Goal: Task Accomplishment & Management: Manage account settings

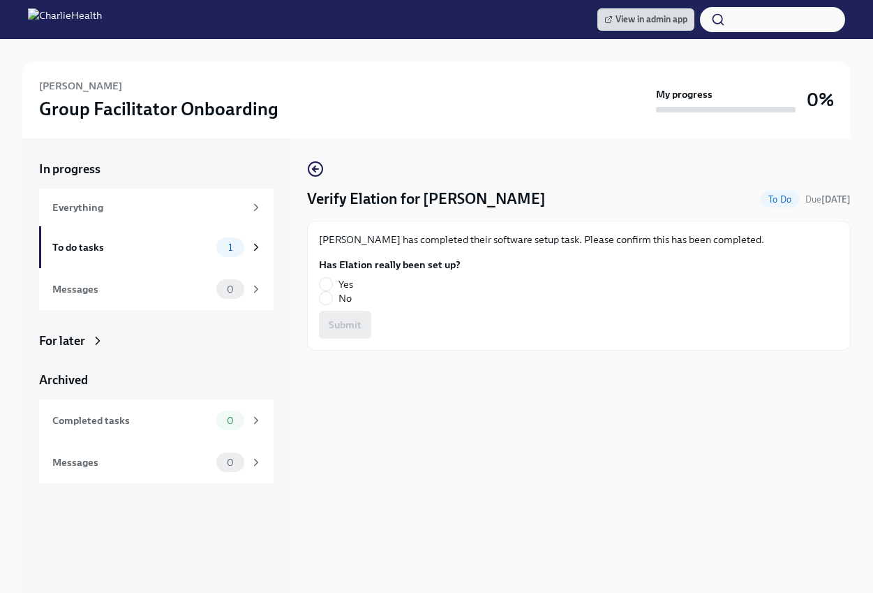
click at [346, 283] on span "Yes" at bounding box center [345, 284] width 15 height 14
click at [332, 283] on input "Yes" at bounding box center [326, 284] width 13 height 13
radio input "true"
click at [342, 316] on button "Submit" at bounding box center [345, 325] width 52 height 28
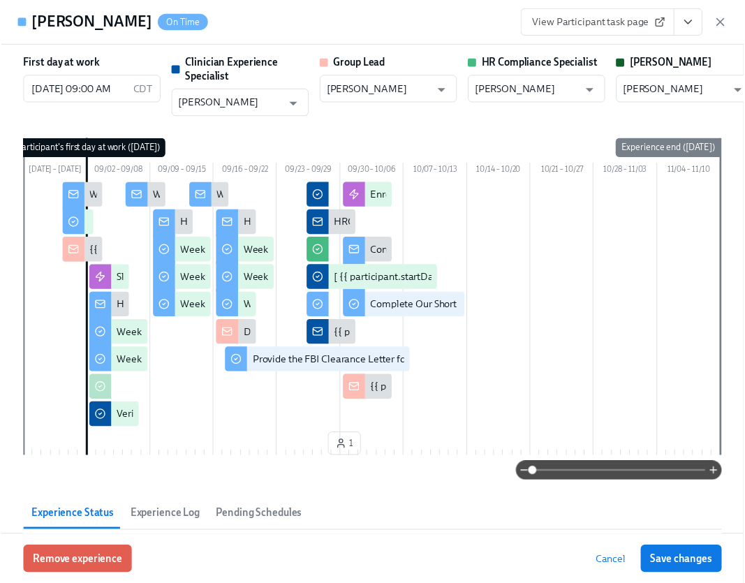
scroll to position [0, 19358]
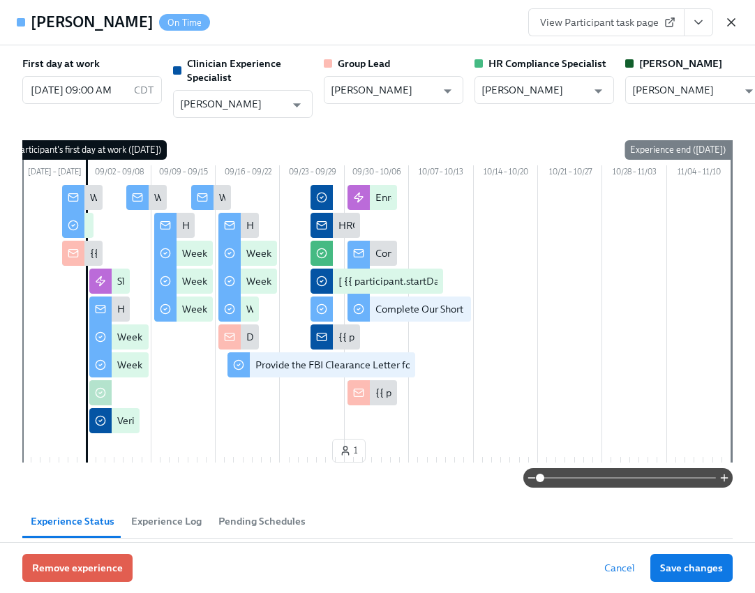
click at [727, 23] on icon "button" at bounding box center [731, 22] width 14 height 14
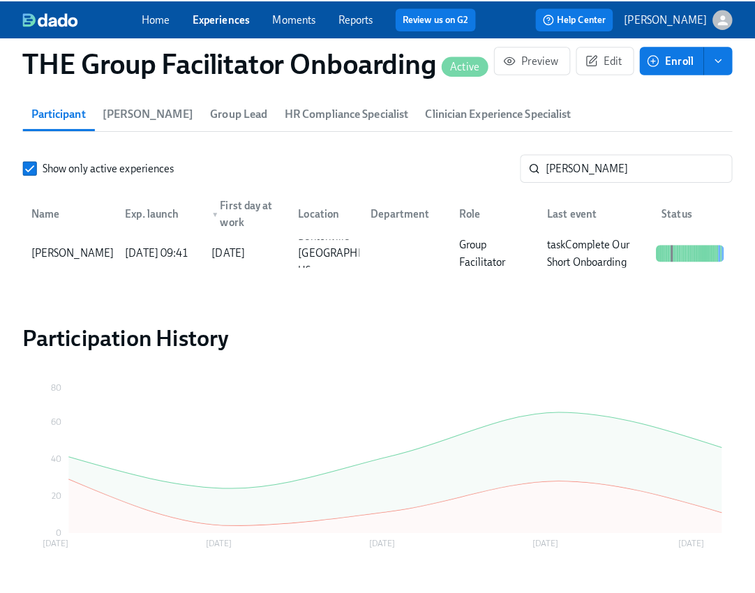
scroll to position [0, 19347]
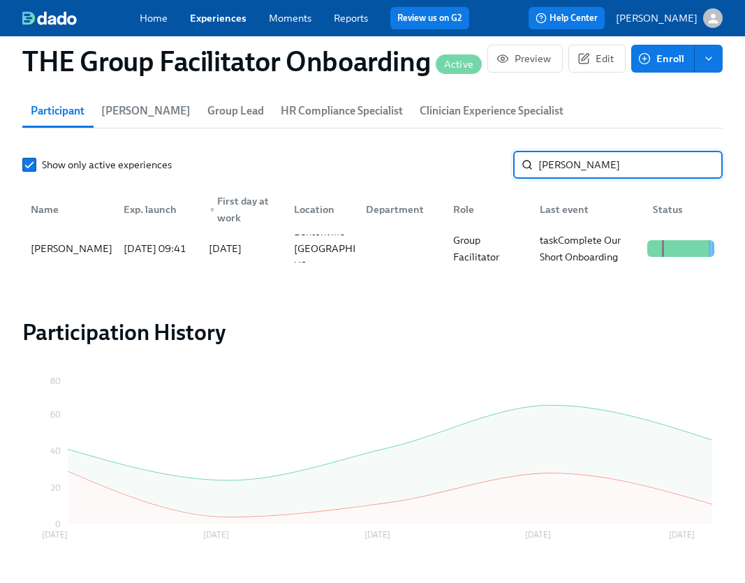
click at [567, 166] on input "boyd" at bounding box center [630, 165] width 184 height 28
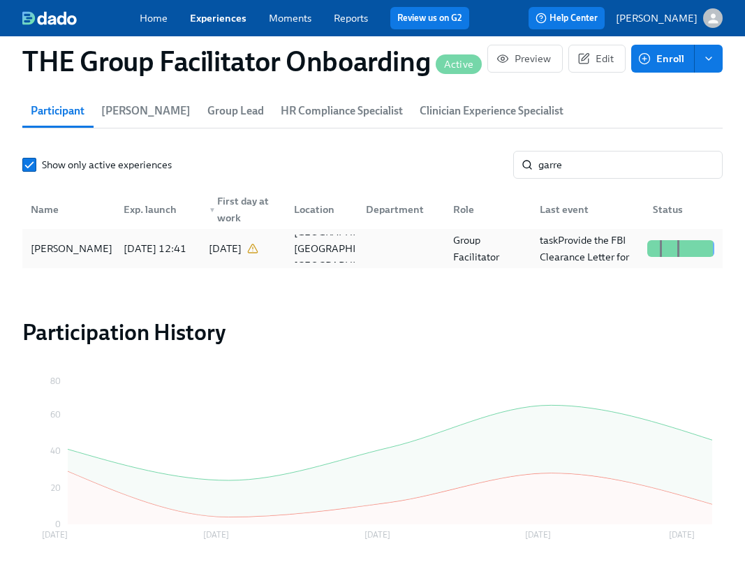
click at [79, 255] on div "Felicia Garrett" at bounding box center [71, 248] width 93 height 17
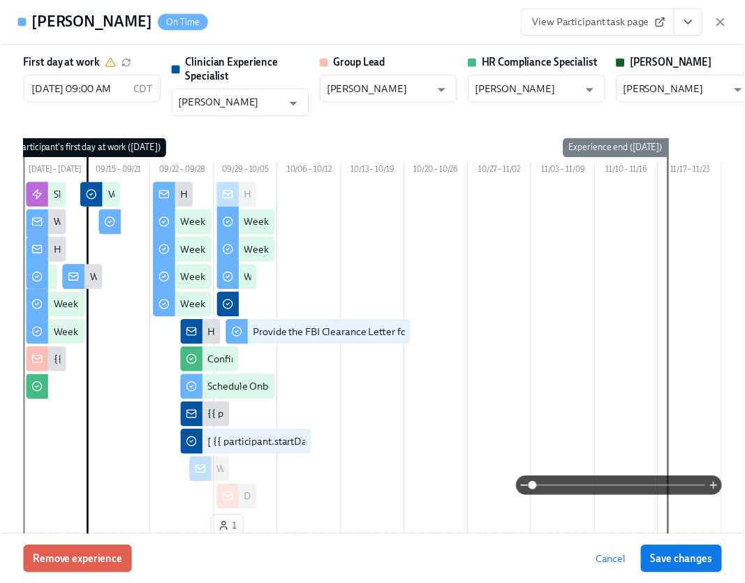
scroll to position [0, 19358]
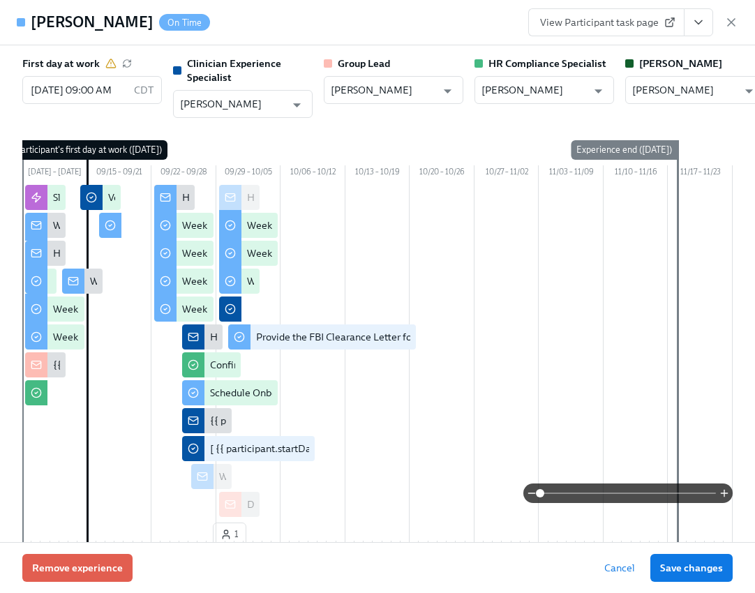
click at [702, 21] on icon "View task page" at bounding box center [699, 22] width 14 height 14
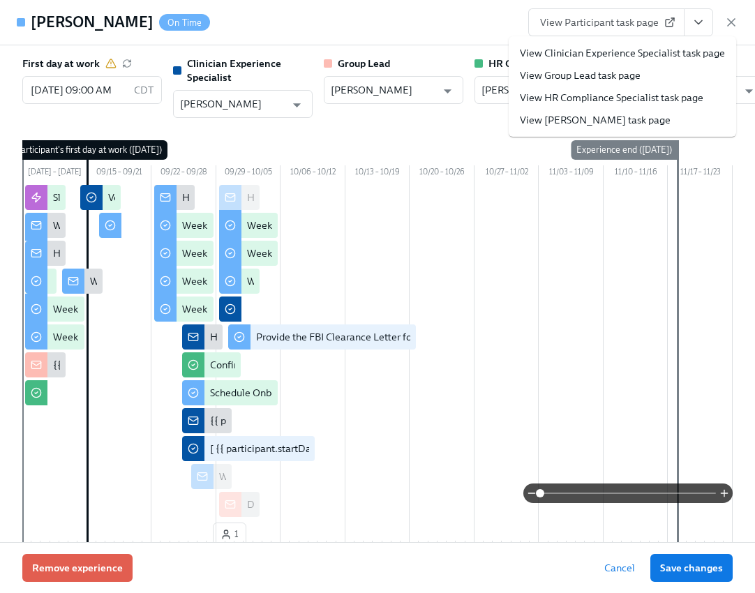
click at [696, 20] on icon "View task page" at bounding box center [699, 22] width 14 height 14
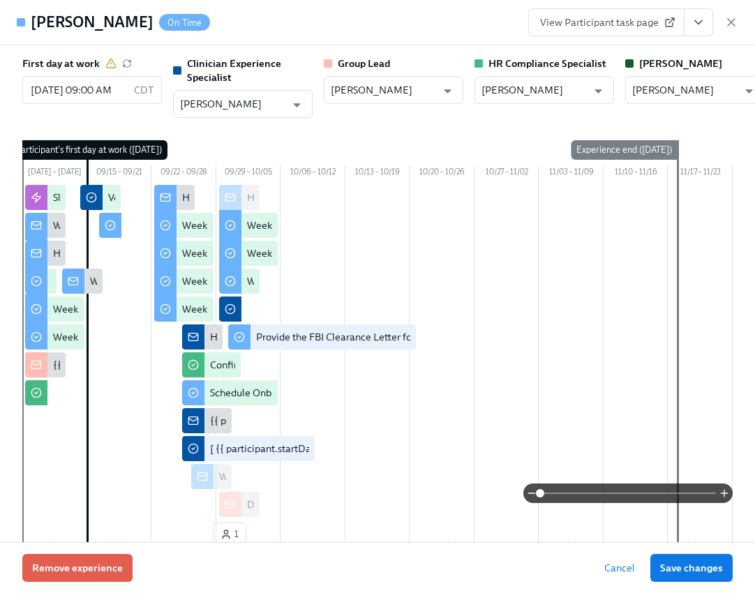
click at [696, 20] on icon "View task page" at bounding box center [699, 22] width 14 height 14
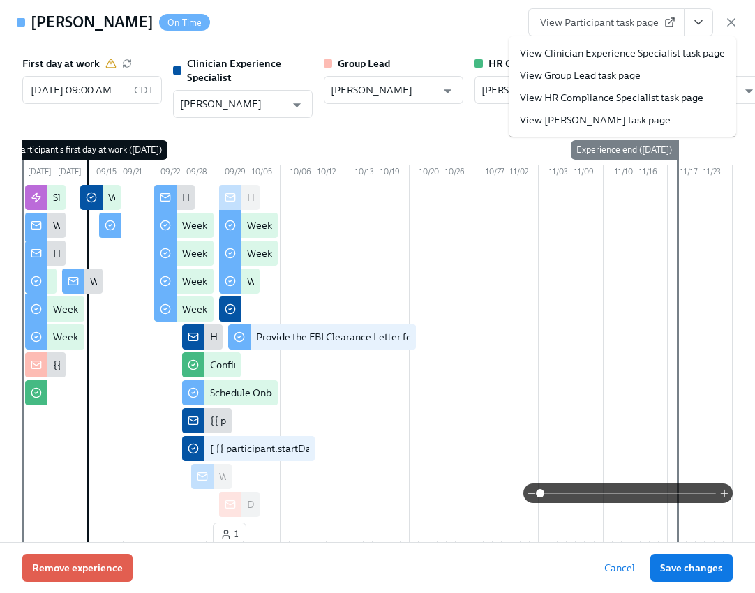
click at [670, 51] on link "View Clinician Experience Specialist task page" at bounding box center [622, 53] width 205 height 14
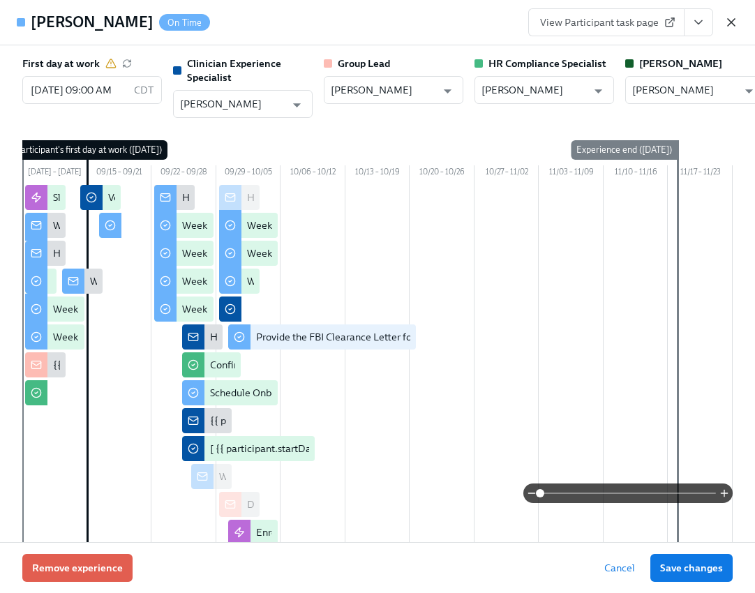
click at [732, 26] on icon "button" at bounding box center [731, 22] width 14 height 14
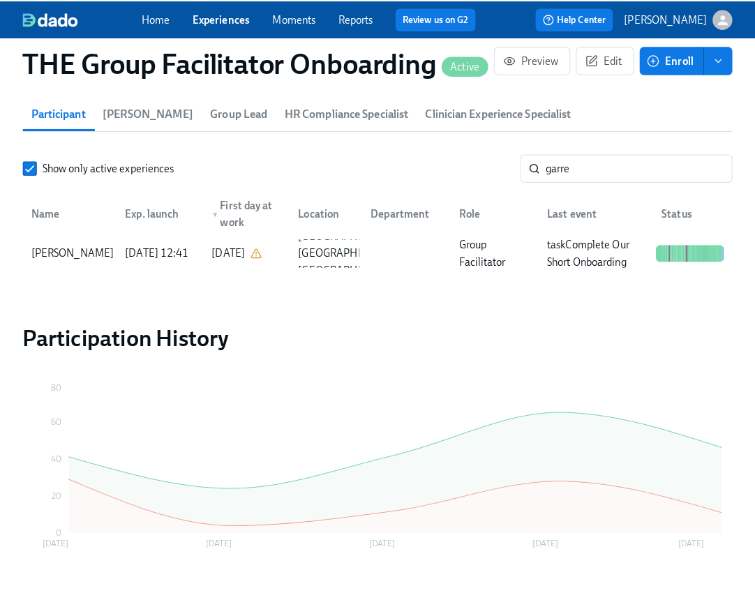
scroll to position [0, 19347]
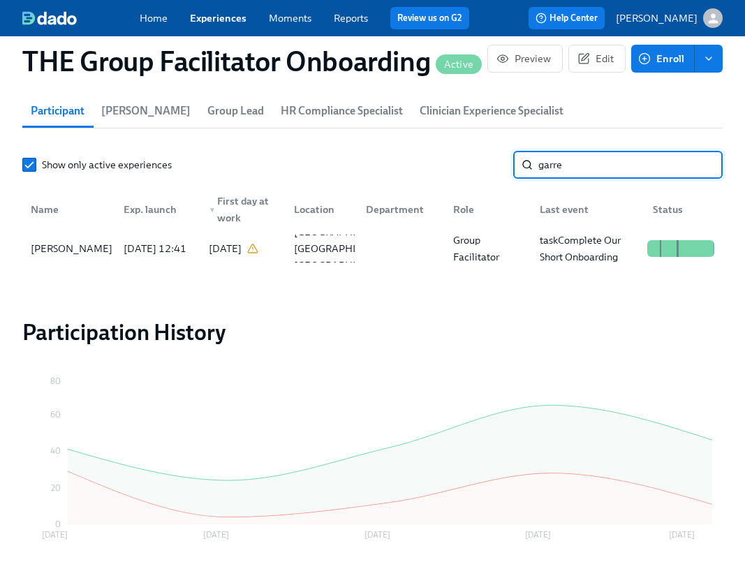
click at [602, 164] on input "garre" at bounding box center [630, 165] width 184 height 28
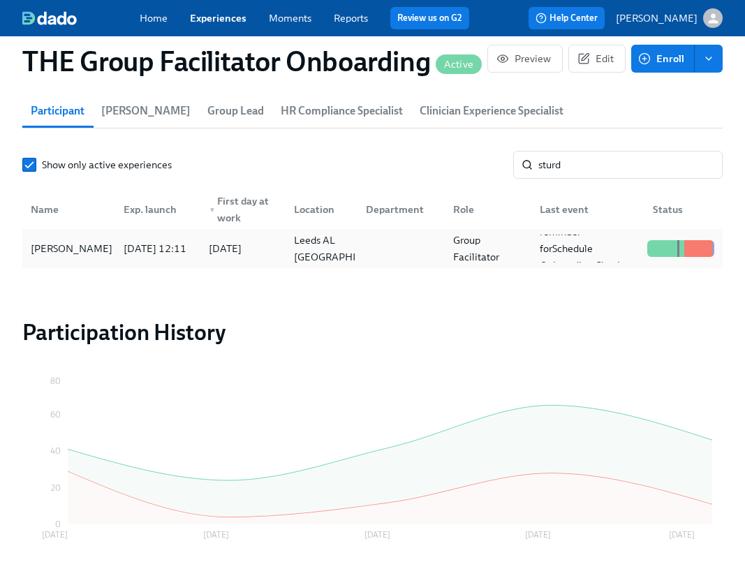
click at [118, 257] on div "2025/09/04 12:11" at bounding box center [155, 248] width 74 height 17
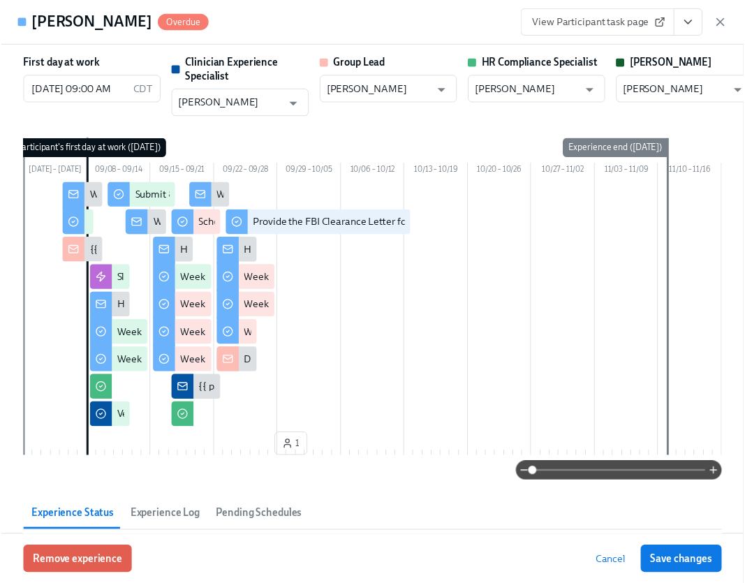
scroll to position [0, 19358]
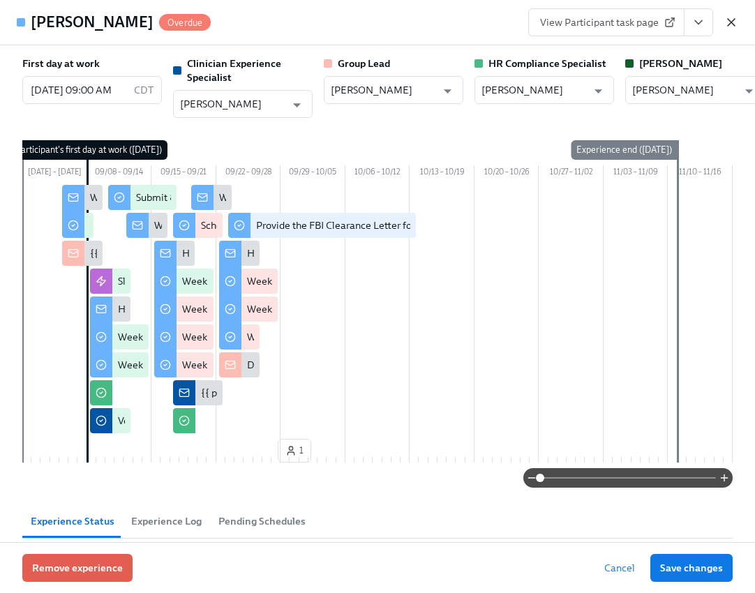
click at [732, 26] on icon "button" at bounding box center [731, 22] width 14 height 14
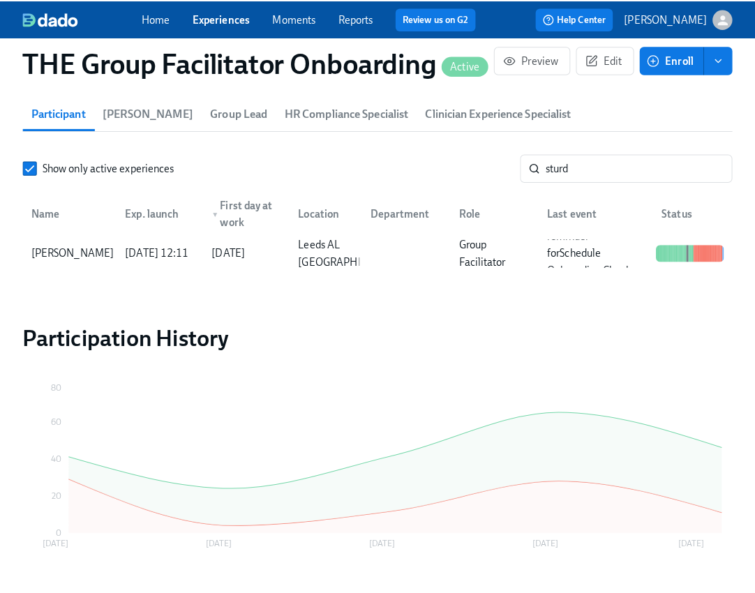
scroll to position [0, 19347]
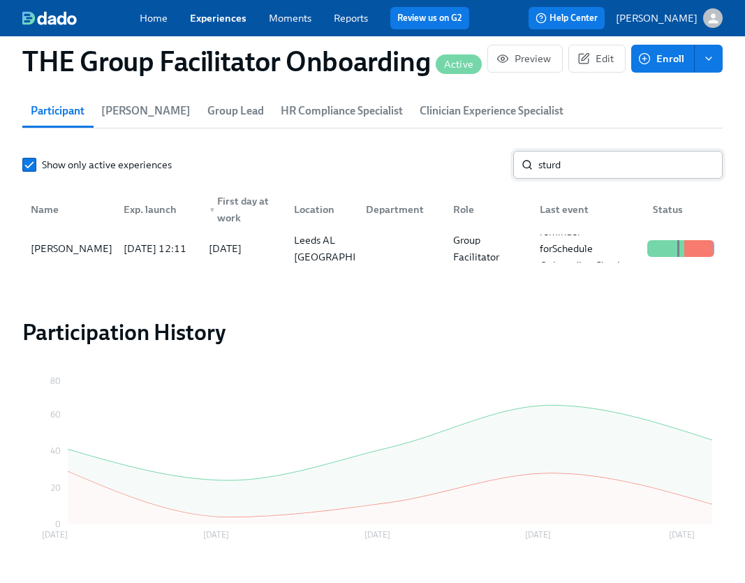
click at [602, 170] on input "sturd" at bounding box center [630, 165] width 184 height 28
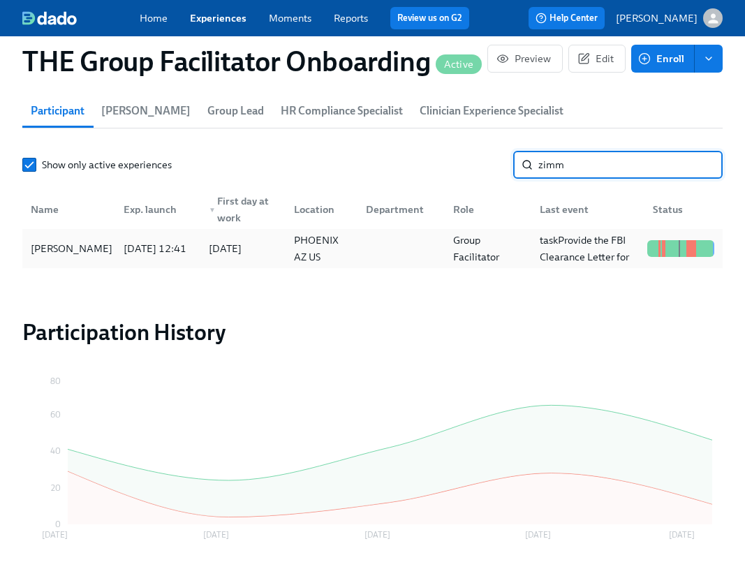
click at [81, 257] on div "Melissa Zimmerman" at bounding box center [71, 248] width 93 height 17
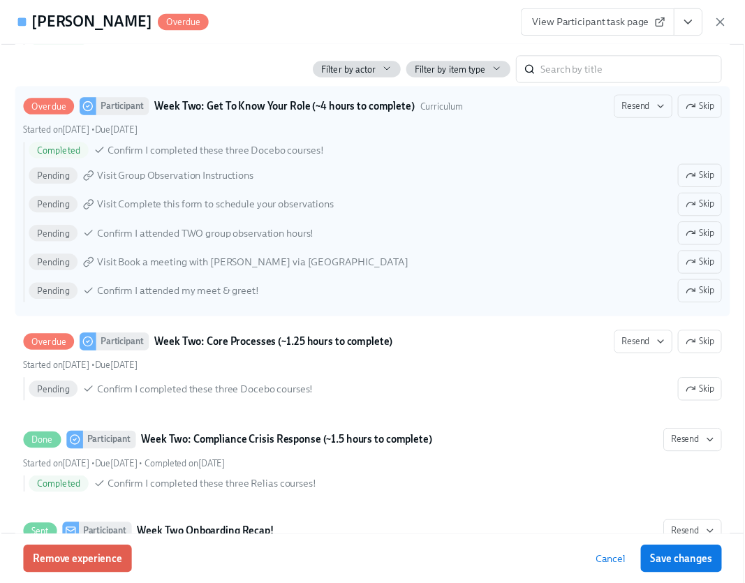
scroll to position [0, 19358]
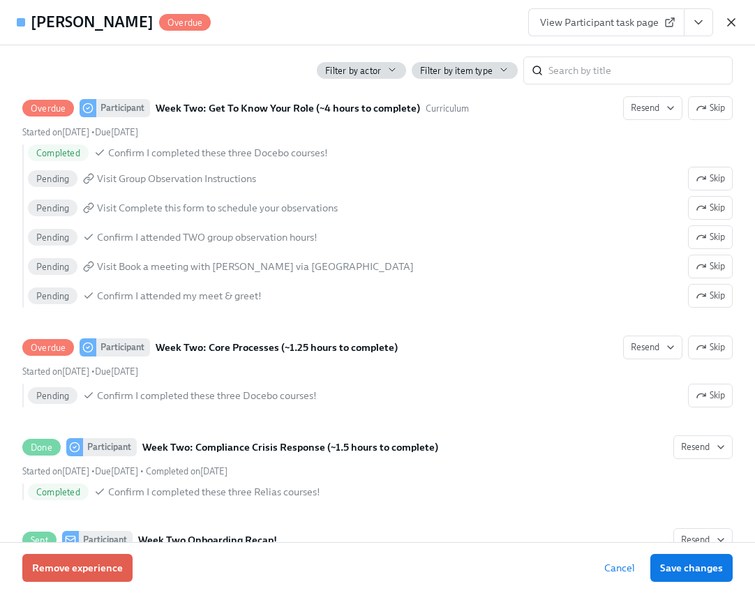
click at [736, 20] on icon "button" at bounding box center [731, 22] width 14 height 14
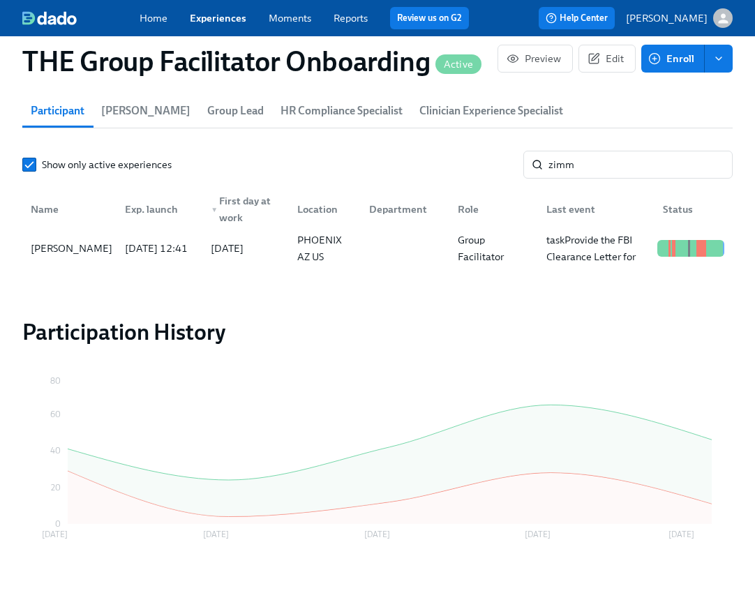
scroll to position [0, 19347]
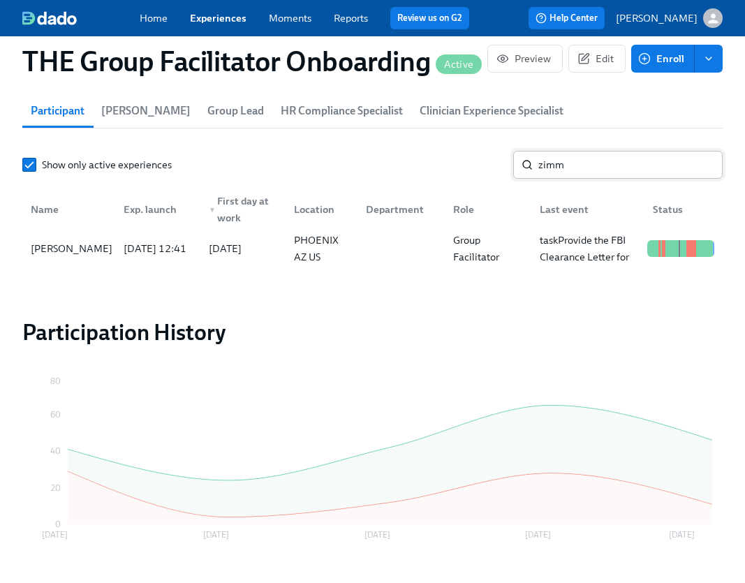
click at [592, 164] on input "zimm" at bounding box center [630, 165] width 184 height 28
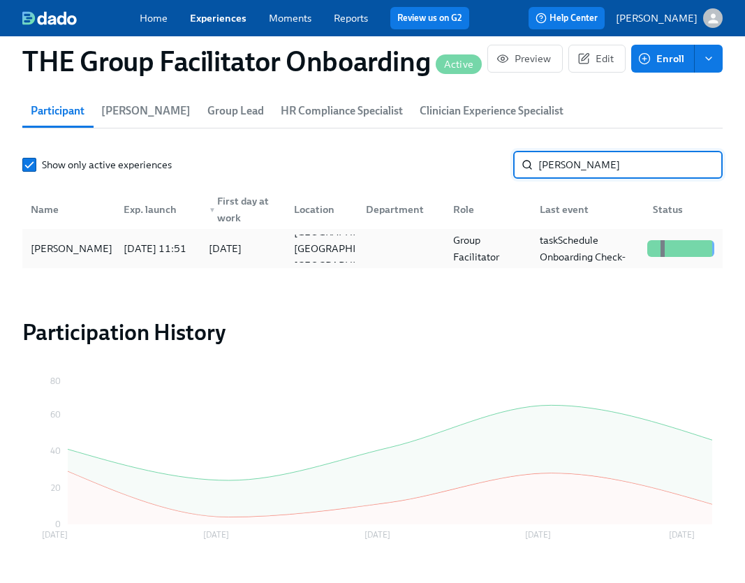
type input "cheri"
click at [98, 251] on div "Cherish Rexroat" at bounding box center [71, 248] width 93 height 17
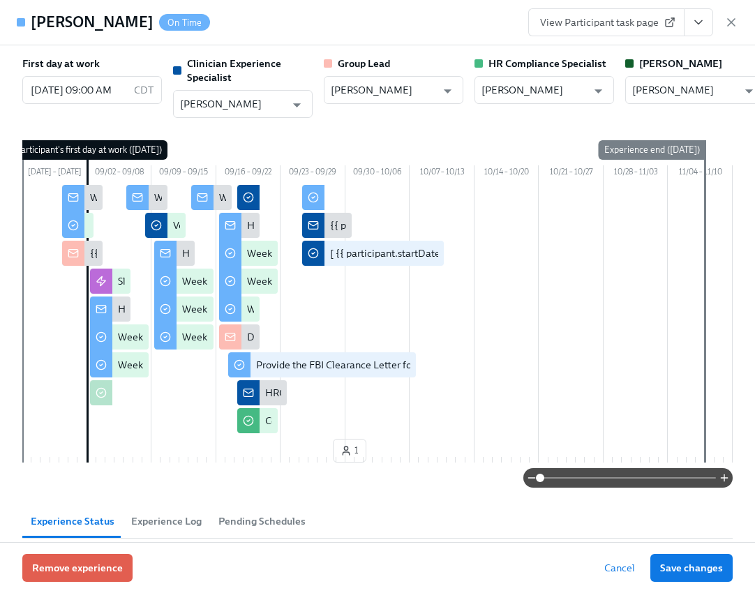
click at [703, 29] on button "View task page" at bounding box center [698, 22] width 29 height 28
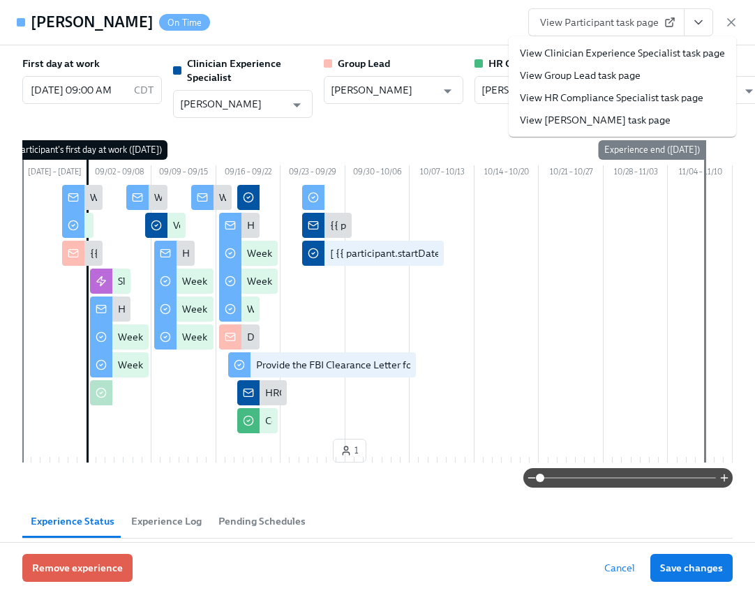
click at [671, 57] on link "View Clinician Experience Specialist task page" at bounding box center [622, 53] width 205 height 14
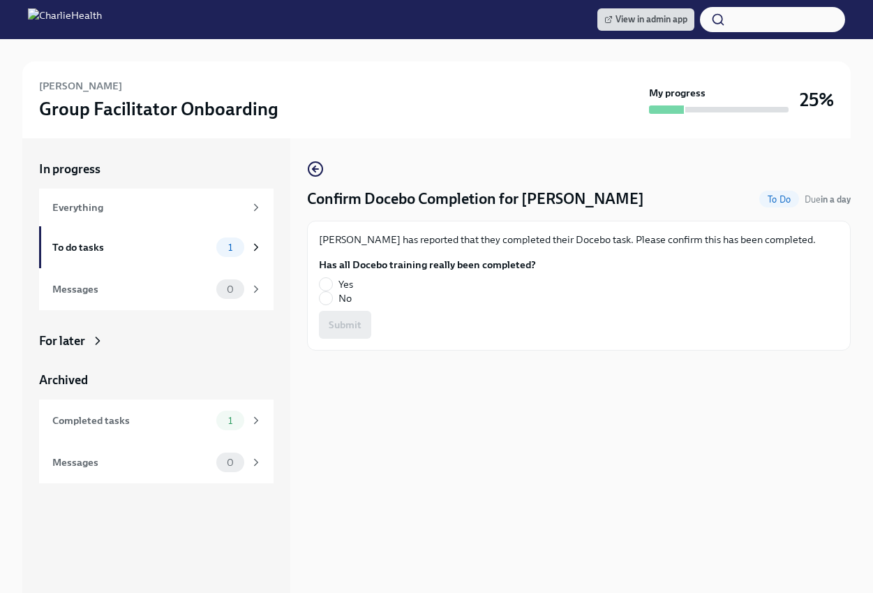
click at [328, 274] on fieldset "Has all Docebo training really been completed? Yes No" at bounding box center [427, 281] width 217 height 47
click at [328, 278] on input "Yes" at bounding box center [326, 284] width 13 height 13
radio input "true"
click at [359, 327] on span "Submit" at bounding box center [345, 325] width 33 height 14
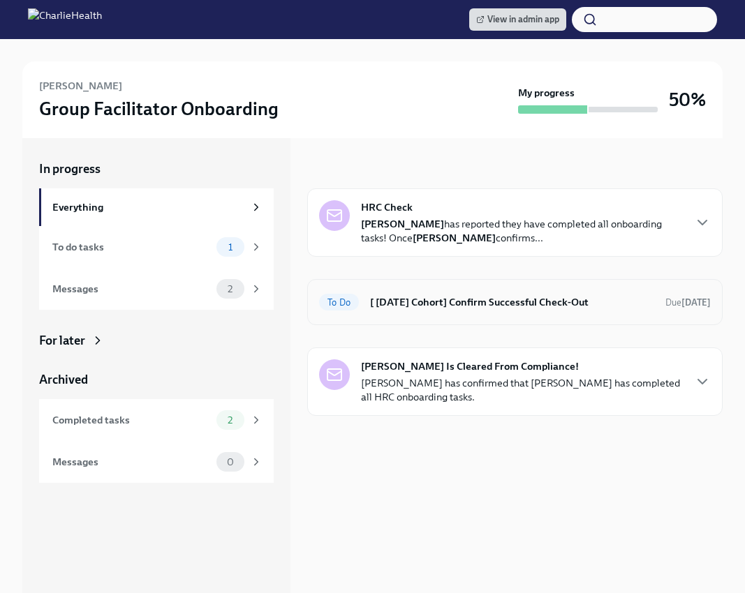
click at [396, 309] on h6 "[ Sep 15th Cohort] Confirm Successful Check-Out" at bounding box center [512, 302] width 284 height 15
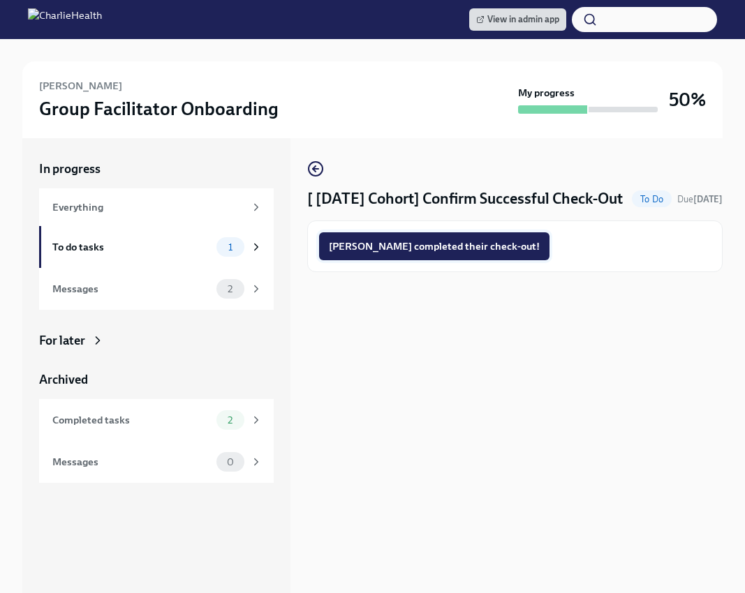
click at [447, 253] on span "Felicia completed their check-out!" at bounding box center [434, 246] width 211 height 14
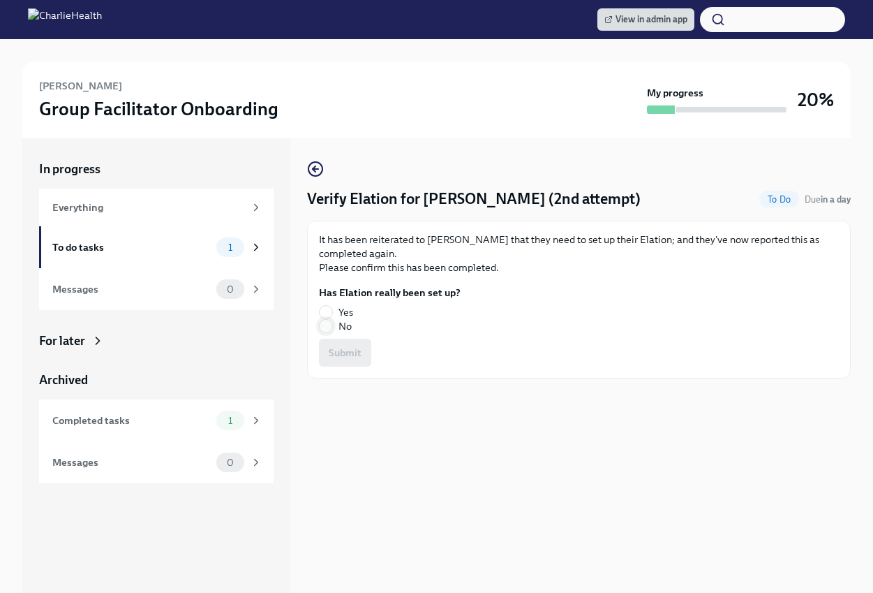
click at [326, 326] on input "No" at bounding box center [326, 326] width 13 height 13
radio input "true"
click at [345, 348] on span "Submit" at bounding box center [345, 352] width 33 height 14
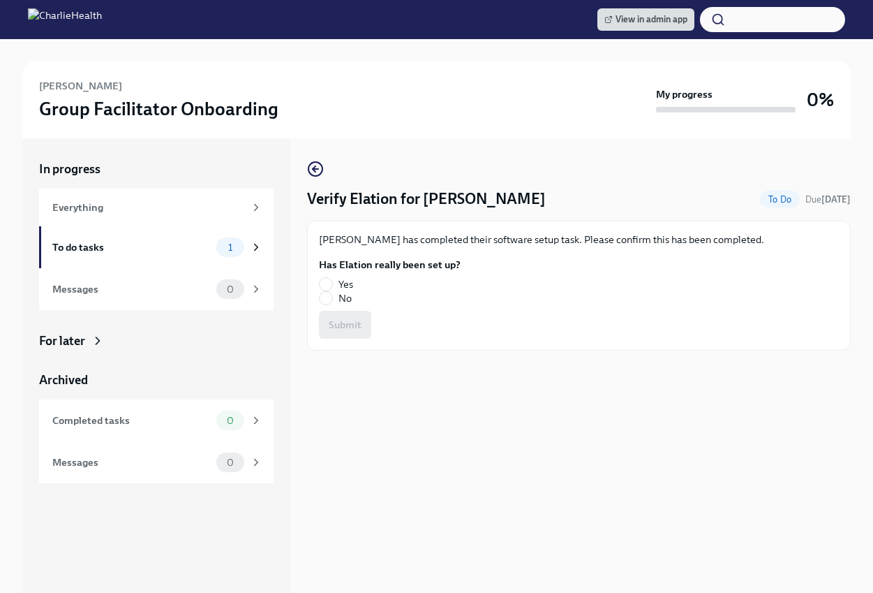
click at [340, 277] on span "Yes" at bounding box center [345, 284] width 15 height 14
click at [332, 278] on input "Yes" at bounding box center [326, 284] width 13 height 13
radio input "true"
click at [343, 318] on span "Submit" at bounding box center [345, 325] width 33 height 14
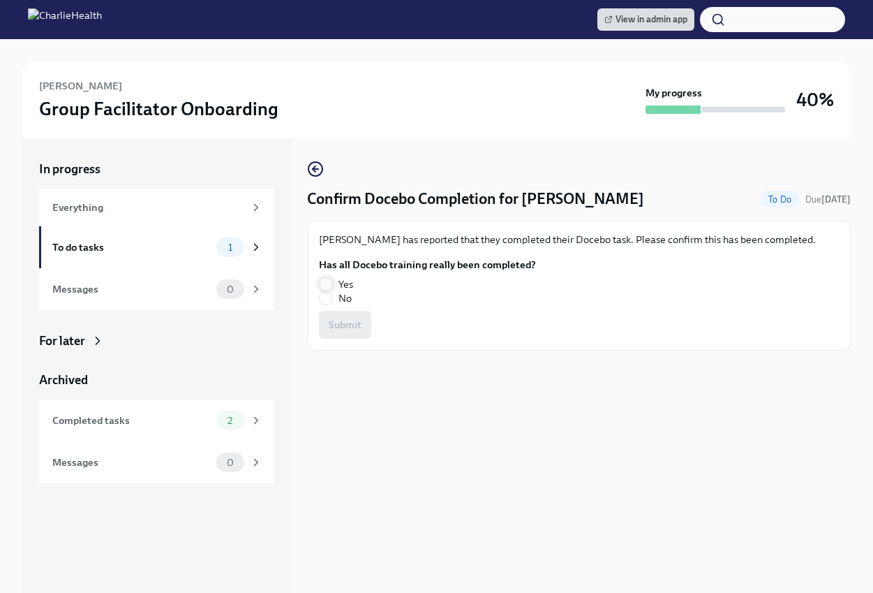
click at [330, 282] on input "Yes" at bounding box center [326, 284] width 13 height 13
radio input "true"
click at [339, 326] on span "Submit" at bounding box center [345, 325] width 33 height 14
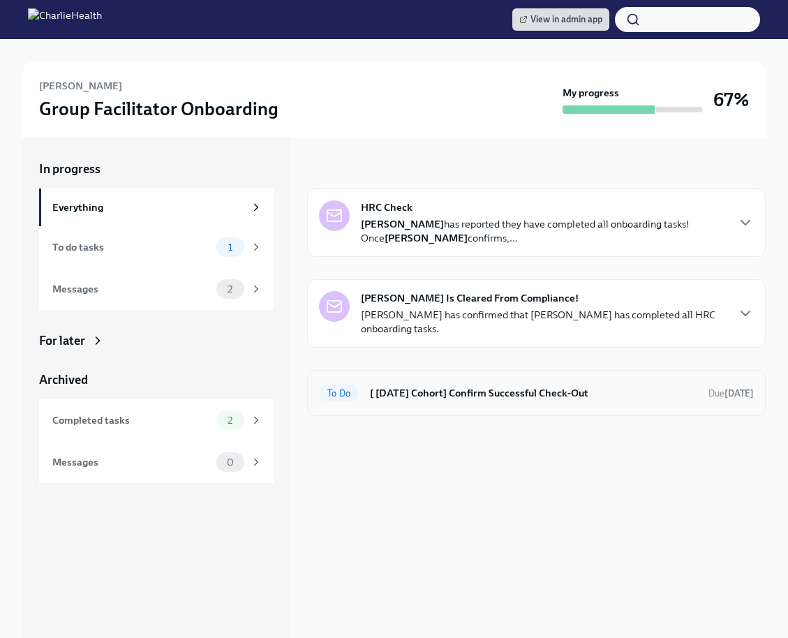
click at [443, 397] on h6 "[ [DATE] Cohort] Confirm Successful Check-Out" at bounding box center [533, 392] width 327 height 15
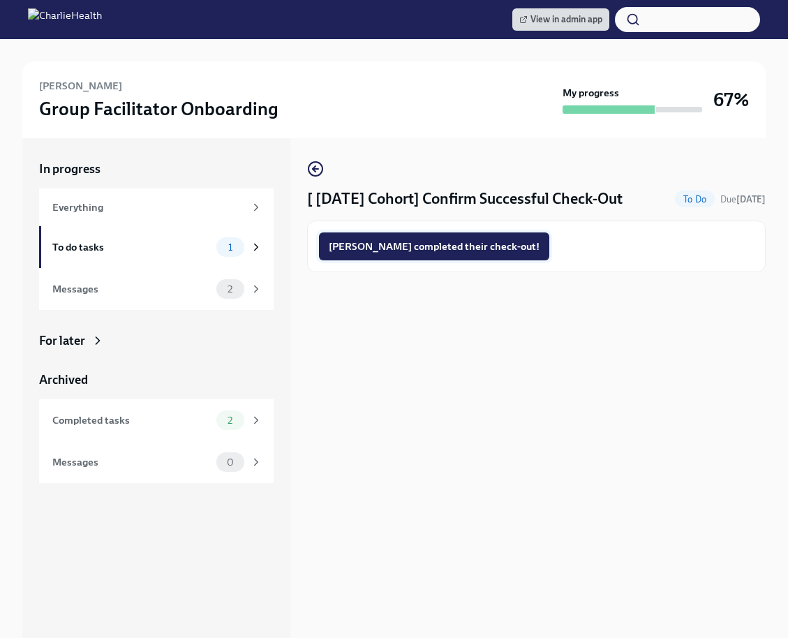
click at [417, 238] on button "Cherish completed their check-out!" at bounding box center [434, 246] width 230 height 28
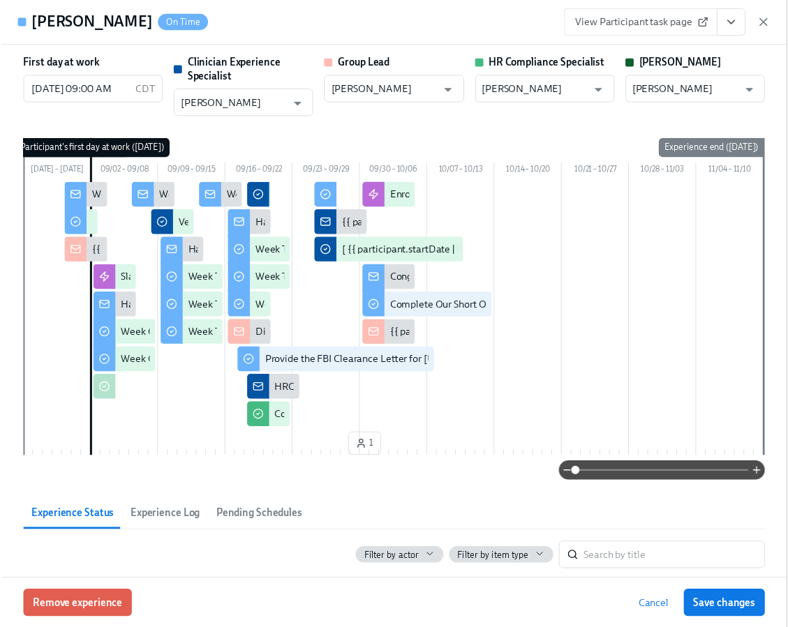
scroll to position [0, 19314]
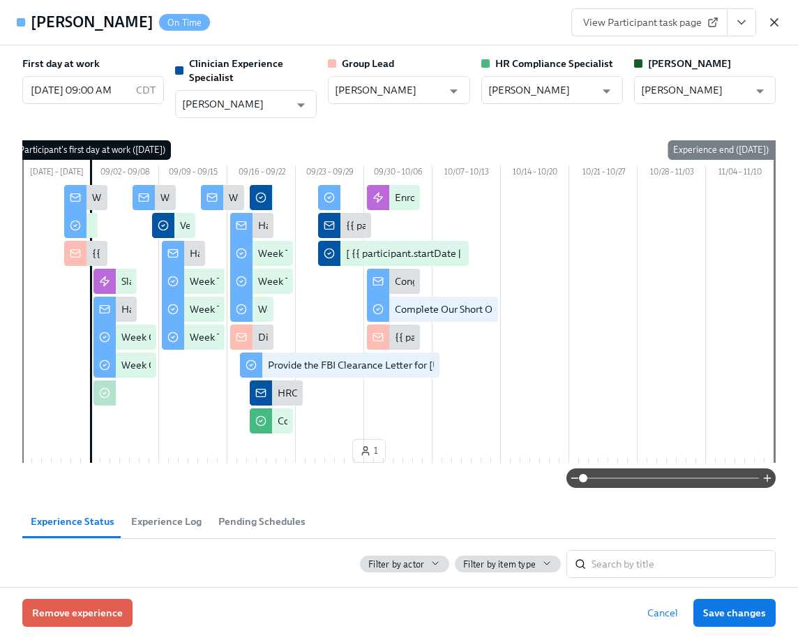
click at [775, 22] on icon "button" at bounding box center [774, 22] width 7 height 7
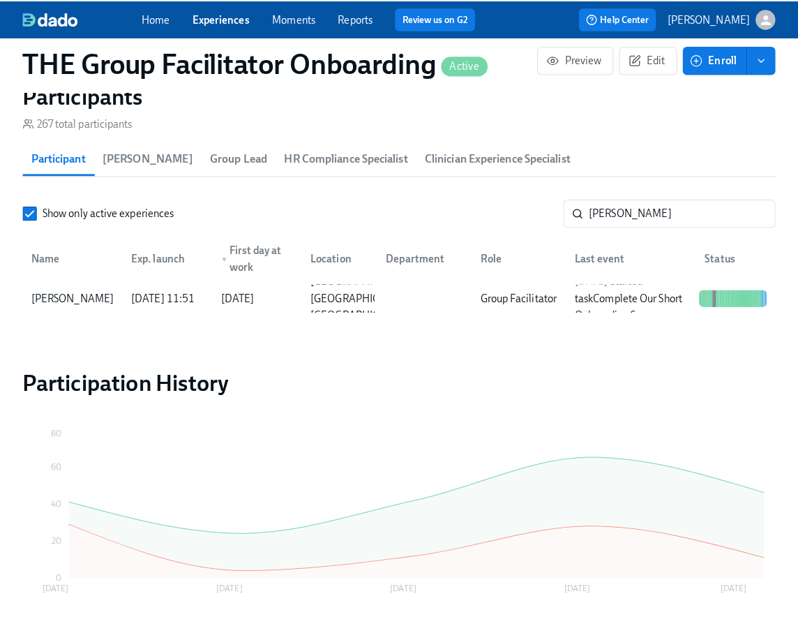
scroll to position [0, 19304]
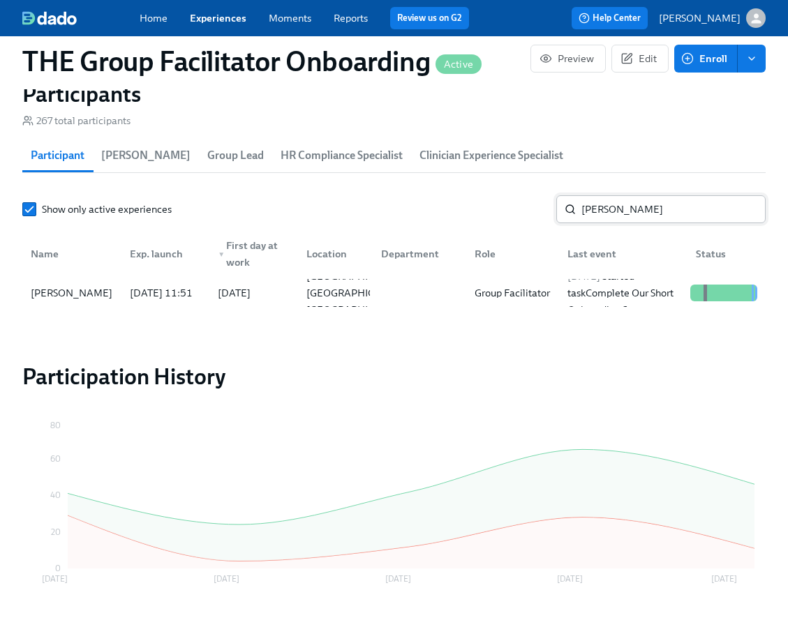
click at [611, 217] on input "cheri" at bounding box center [673, 209] width 184 height 28
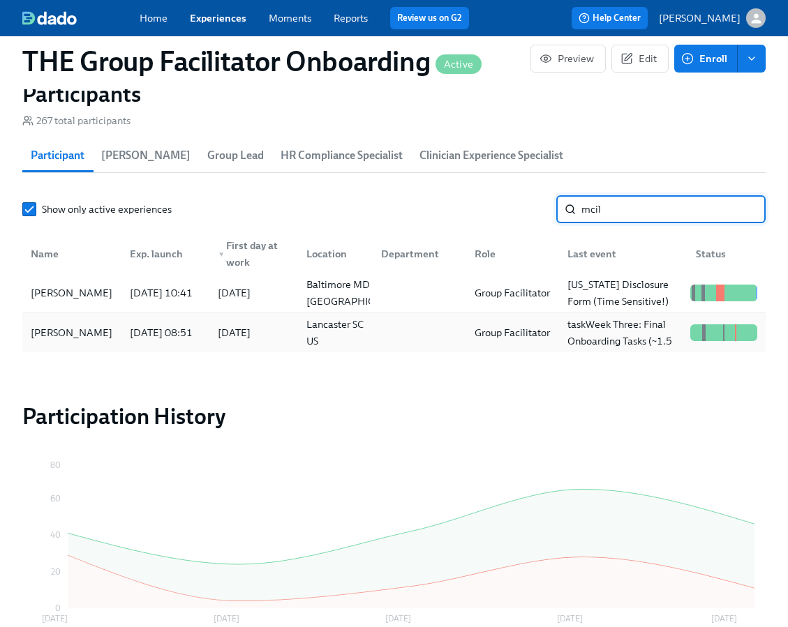
click at [33, 340] on div "Kayla McIlwain" at bounding box center [71, 333] width 93 height 17
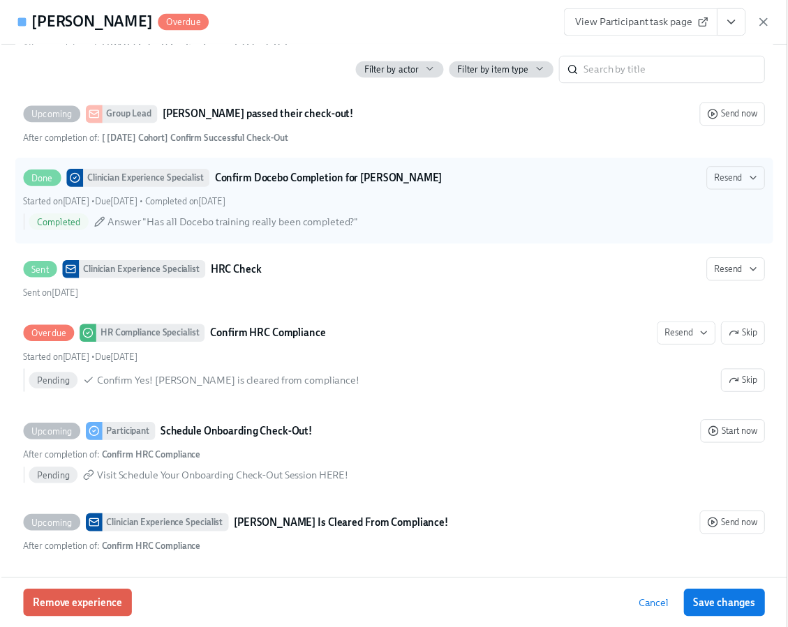
scroll to position [0, 19314]
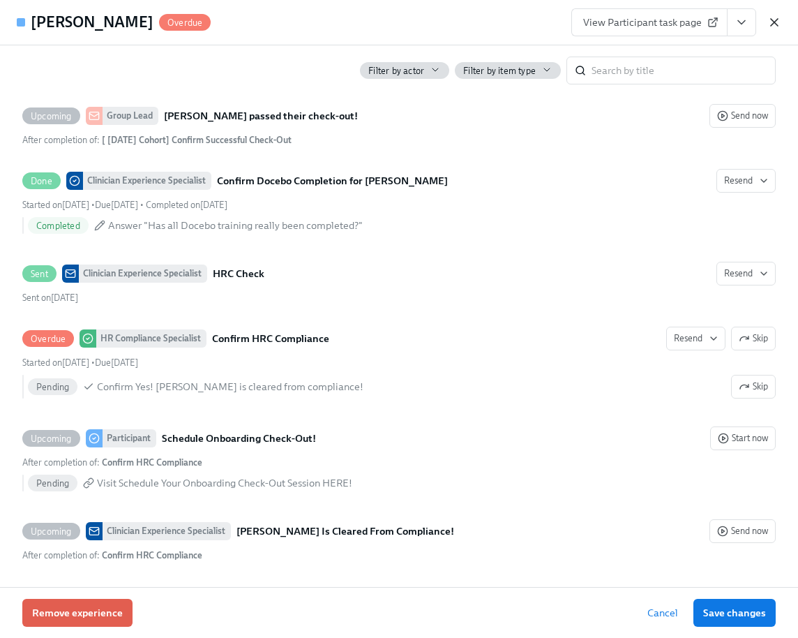
click at [777, 22] on icon "button" at bounding box center [775, 22] width 14 height 14
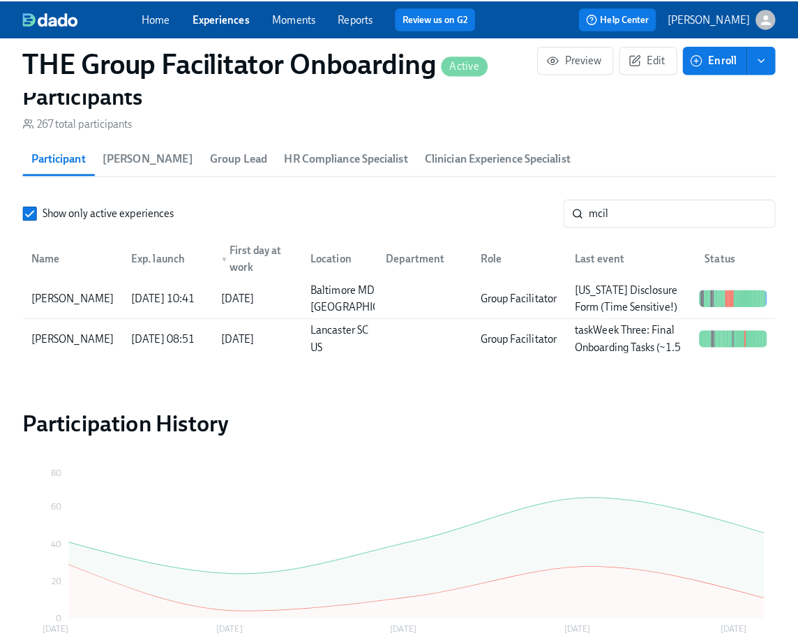
scroll to position [0, 19304]
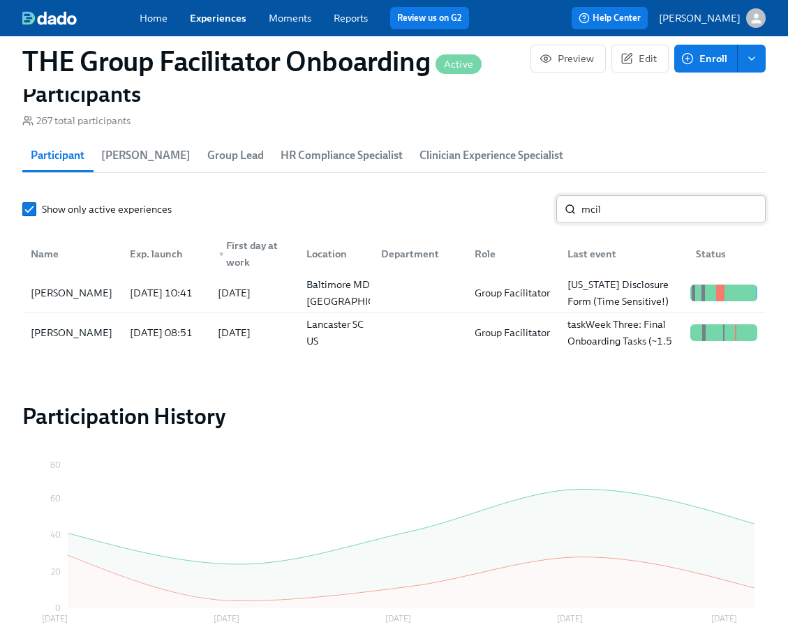
click at [599, 214] on input "mcil" at bounding box center [673, 209] width 184 height 28
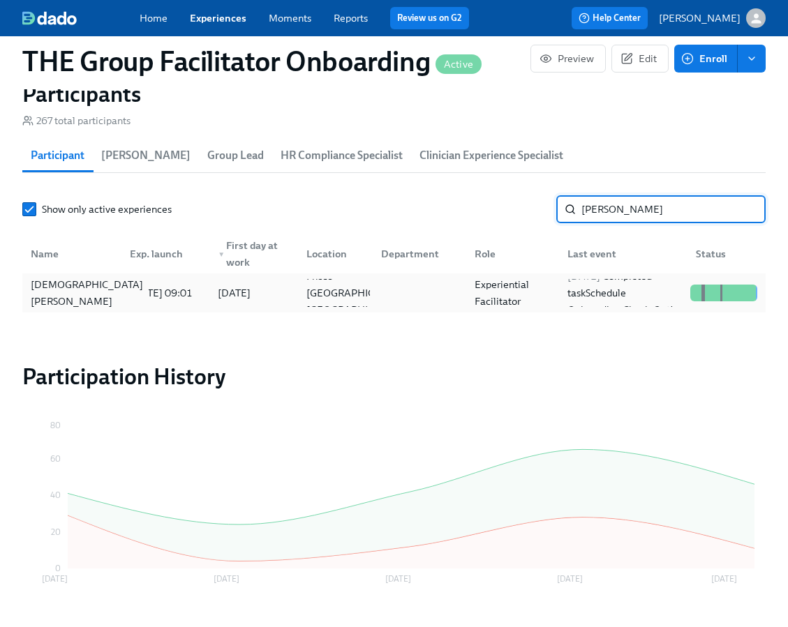
type input "kriste"
click at [97, 301] on div "Kristen Edwards" at bounding box center [87, 292] width 124 height 33
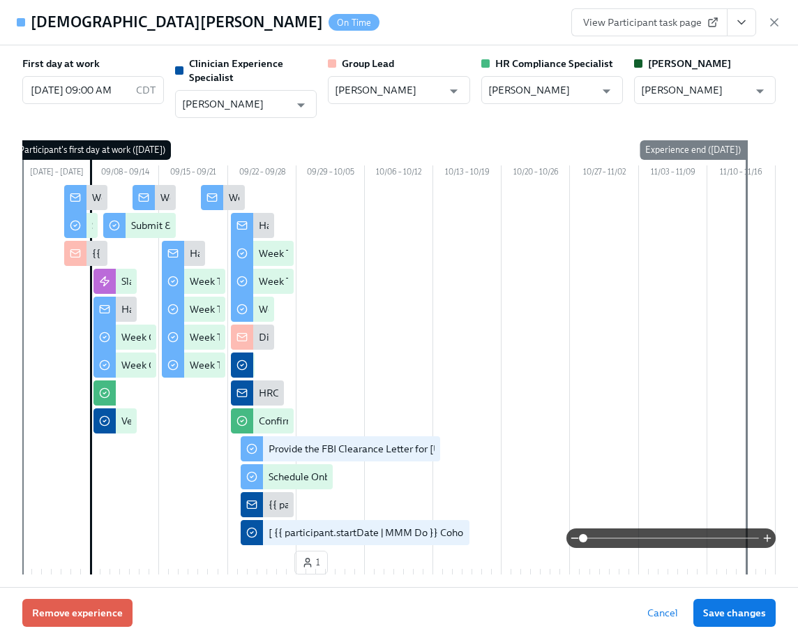
click at [745, 21] on icon "View task page" at bounding box center [741, 22] width 7 height 3
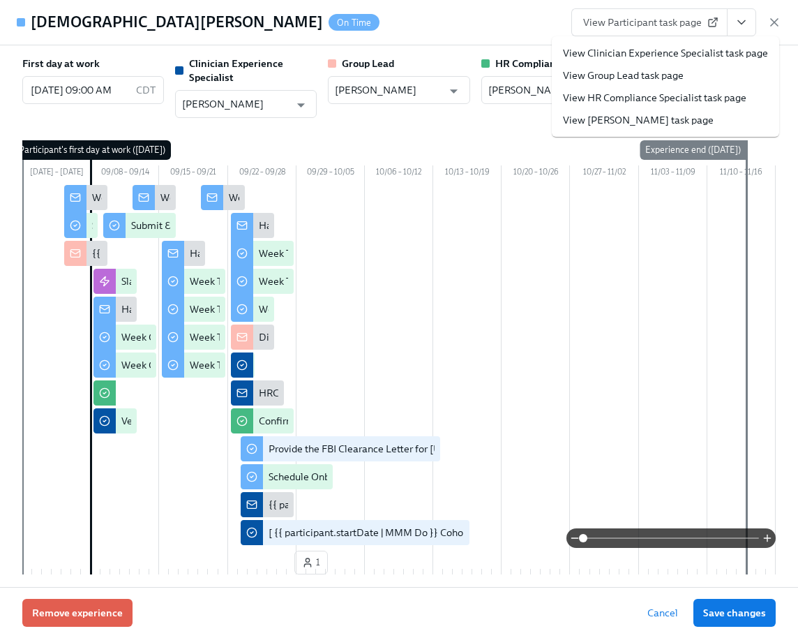
click at [715, 50] on link "View Clinician Experience Specialist task page" at bounding box center [665, 53] width 205 height 14
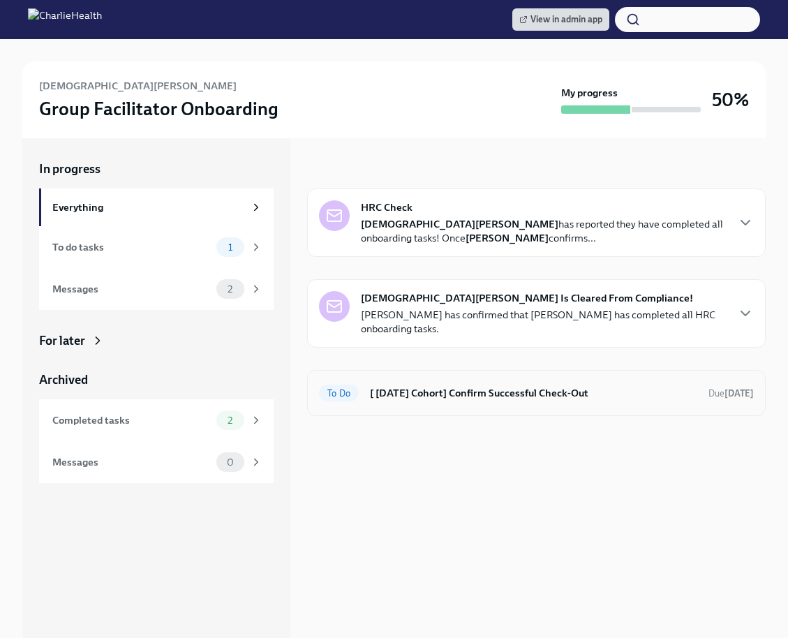
click at [430, 391] on h6 "[ [DATE] Cohort] Confirm Successful Check-Out" at bounding box center [533, 392] width 327 height 15
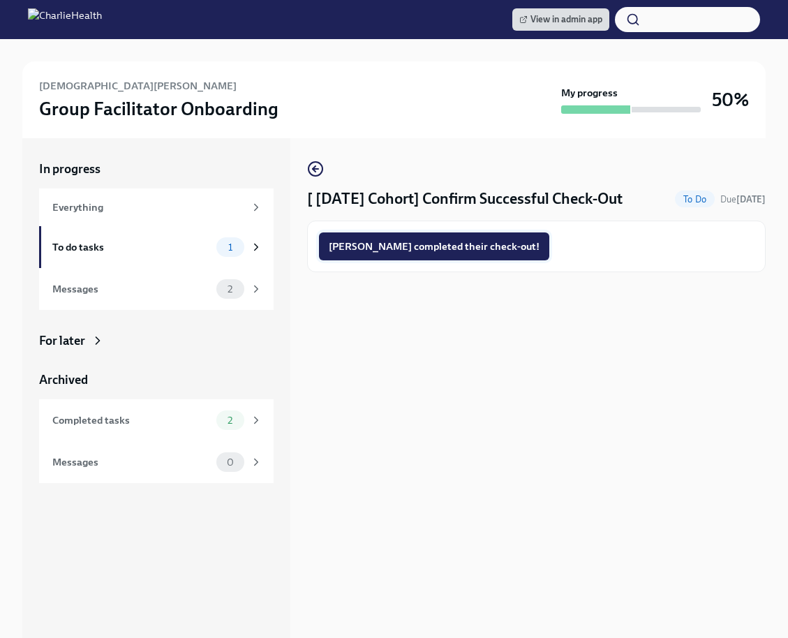
click at [421, 248] on span "Kristen completed their check-out!" at bounding box center [434, 246] width 211 height 14
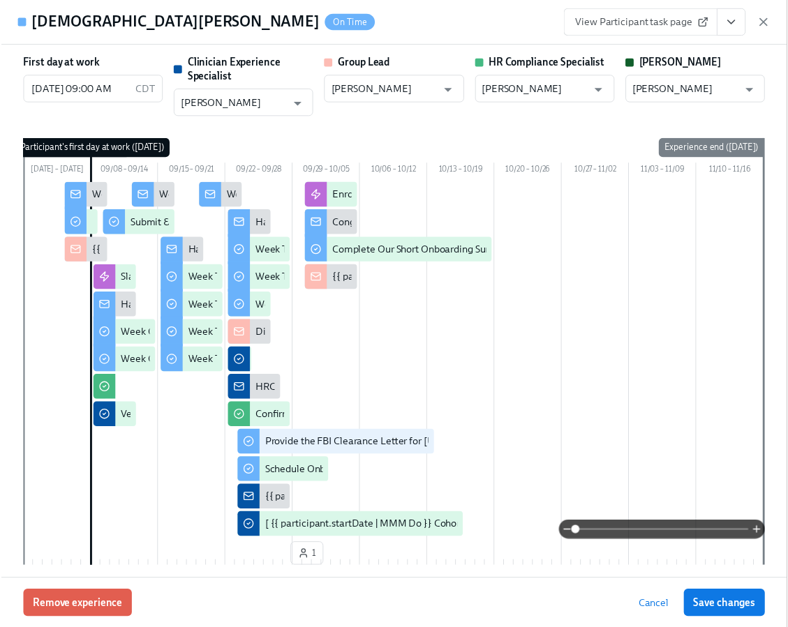
scroll to position [0, 19314]
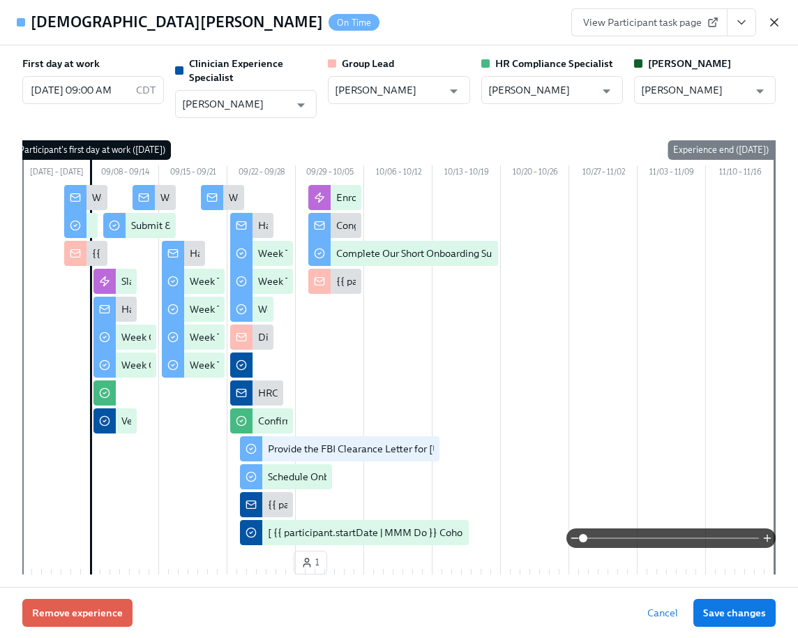
click at [779, 24] on icon "button" at bounding box center [775, 22] width 14 height 14
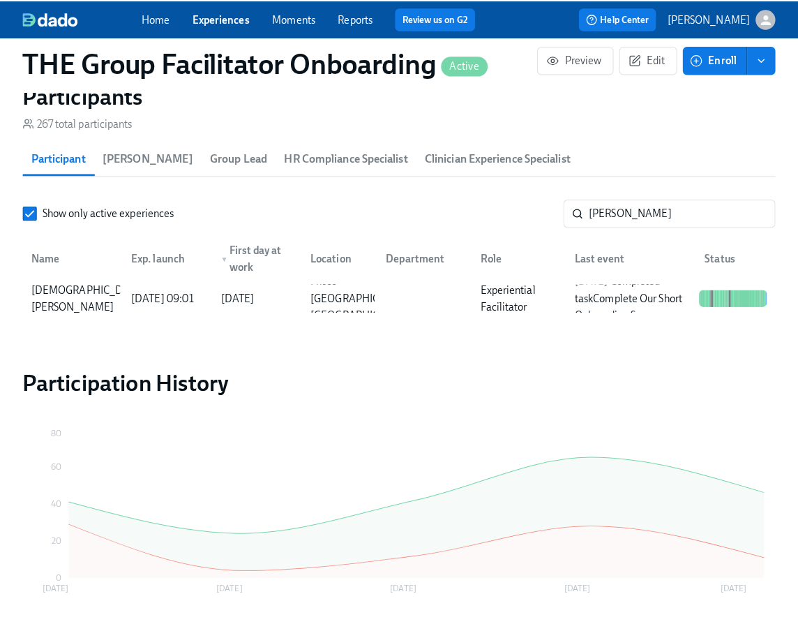
scroll to position [0, 19304]
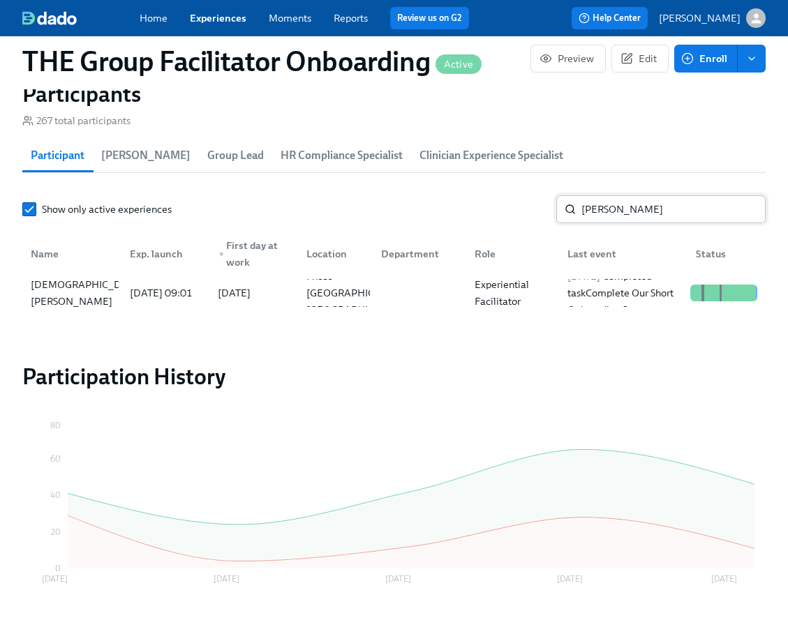
click at [631, 215] on input "kriste" at bounding box center [673, 209] width 184 height 28
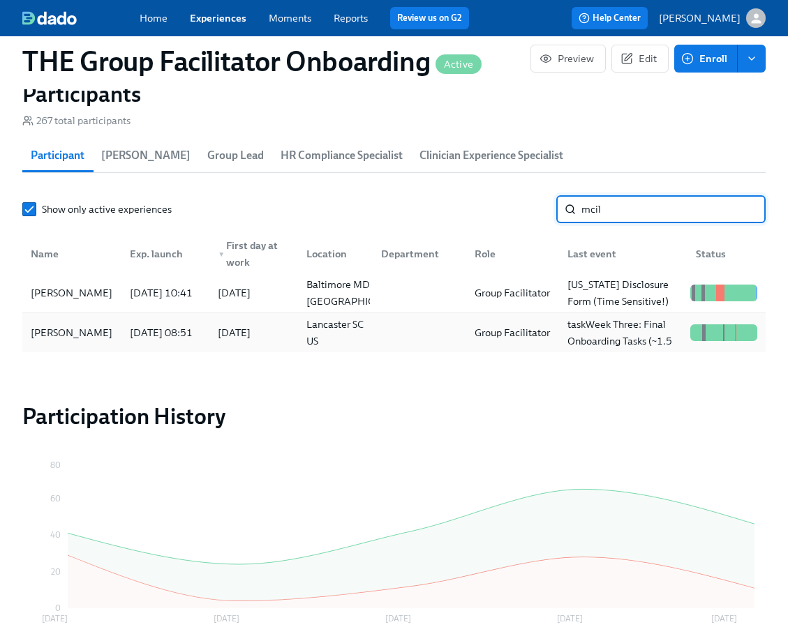
click at [119, 327] on div "2025/08/14 08:51" at bounding box center [163, 333] width 89 height 28
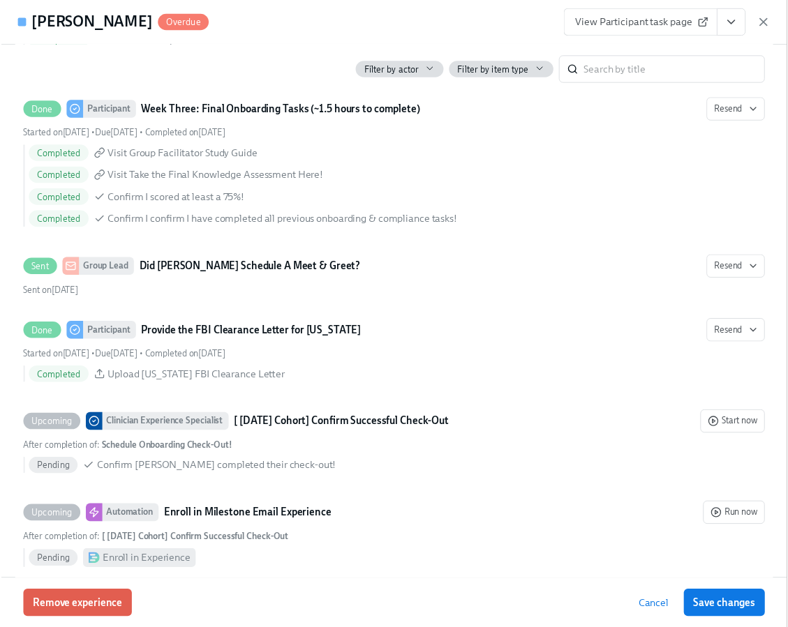
scroll to position [0, 19314]
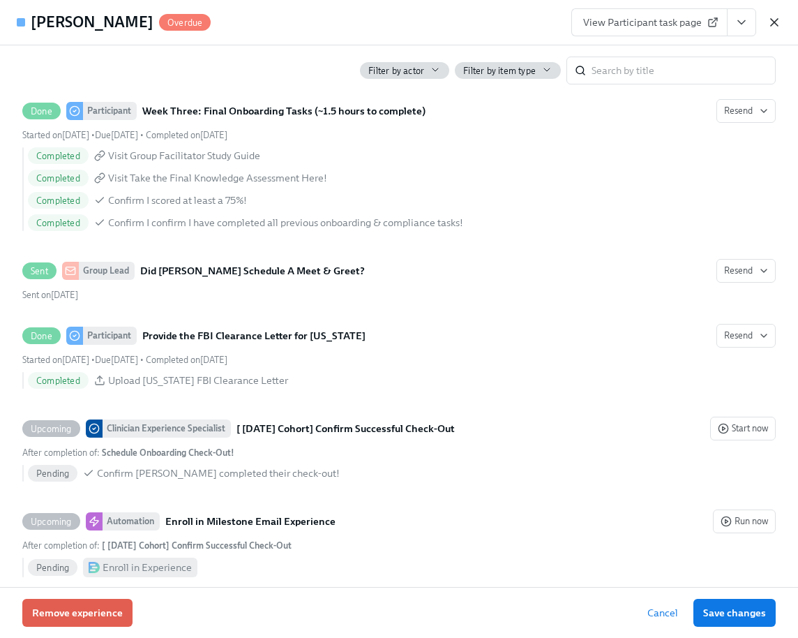
click at [770, 20] on icon "button" at bounding box center [775, 22] width 14 height 14
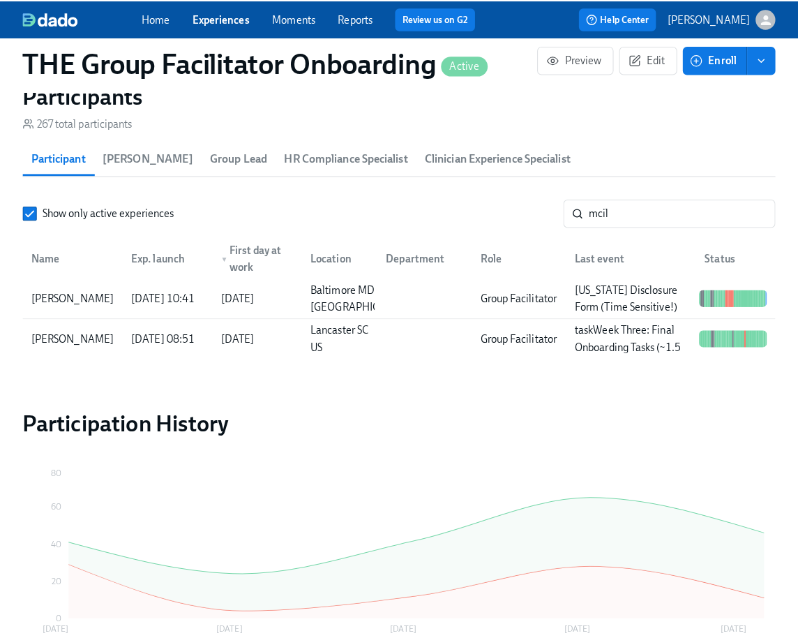
scroll to position [0, 19304]
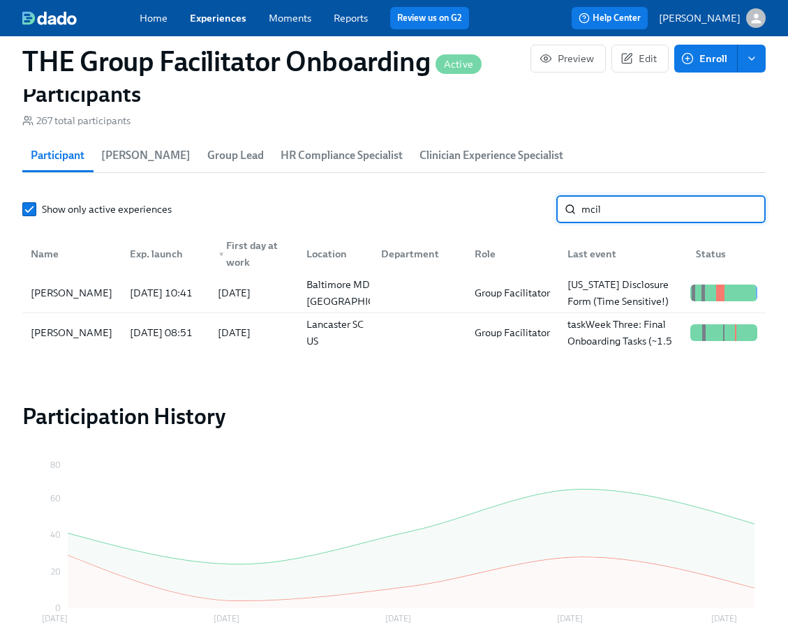
click at [640, 220] on input "mcil" at bounding box center [673, 209] width 184 height 28
click at [625, 214] on input "mcil" at bounding box center [673, 209] width 184 height 28
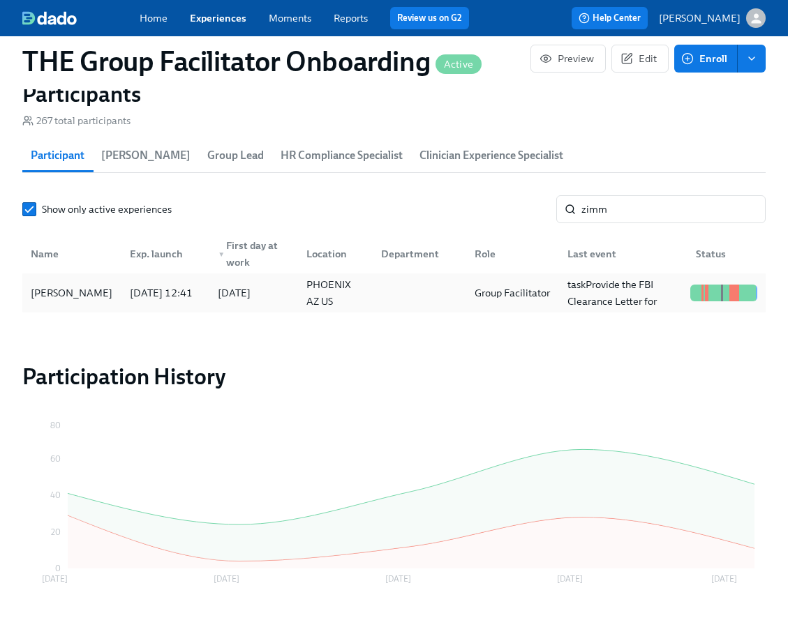
click at [65, 301] on div "Melissa Zimmerman" at bounding box center [71, 293] width 93 height 17
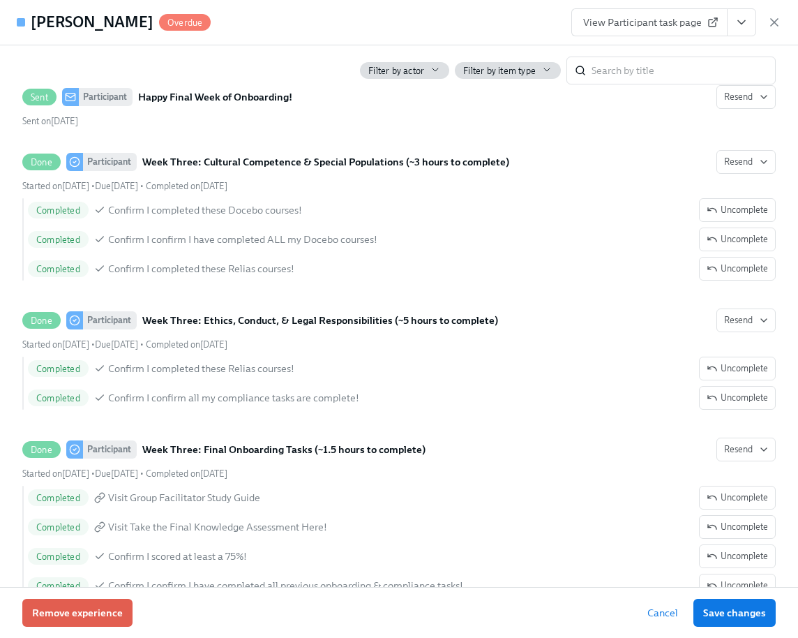
scroll to position [2065, 0]
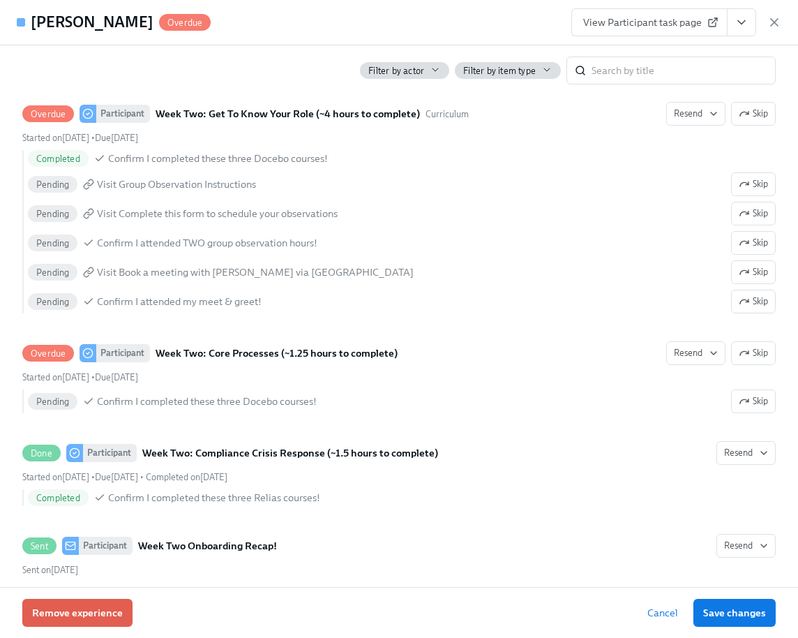
click at [692, 24] on span "View Participant task page" at bounding box center [649, 22] width 133 height 14
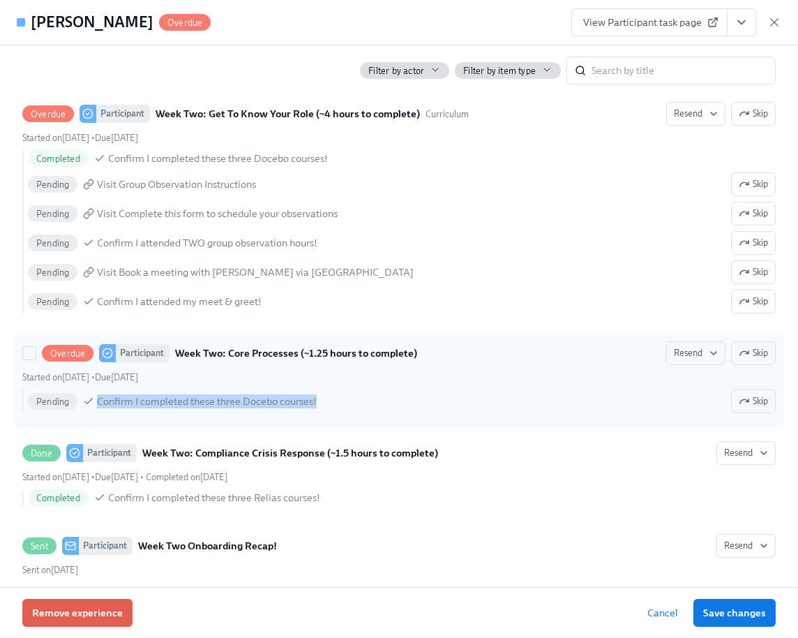
drag, startPoint x: 359, startPoint y: 419, endPoint x: 100, endPoint y: 420, distance: 258.9
click at [100, 413] on div "Pending Confirm I completed these three Docebo courses! Skip" at bounding box center [402, 401] width 748 height 24
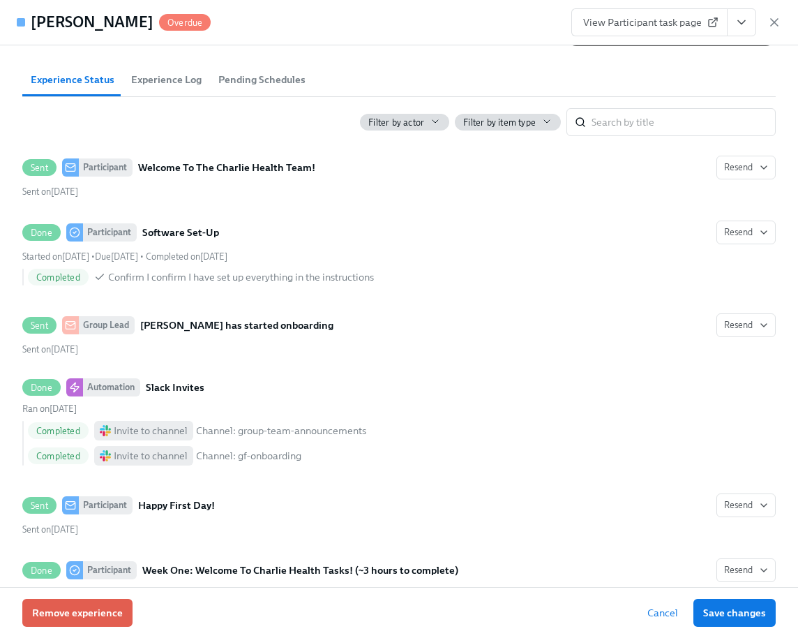
scroll to position [0, 0]
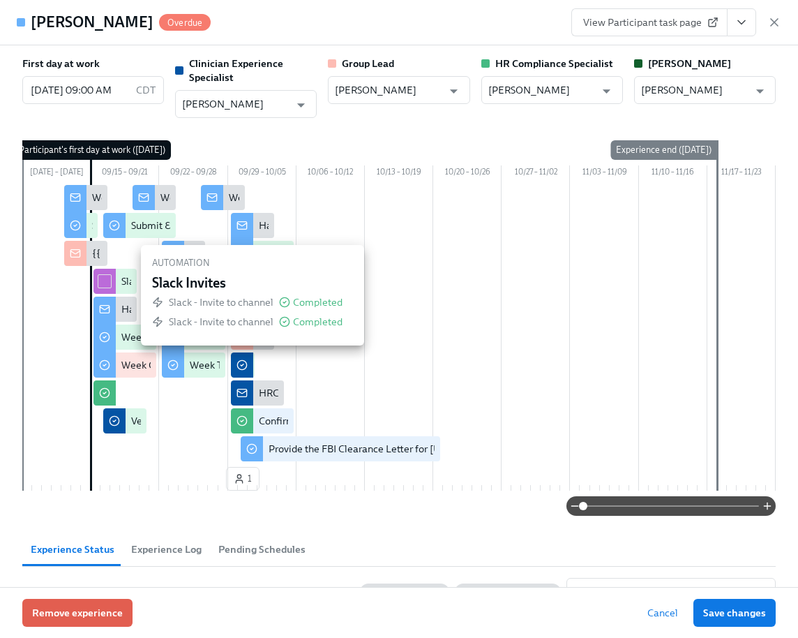
click at [738, 22] on icon "View task page" at bounding box center [742, 22] width 14 height 14
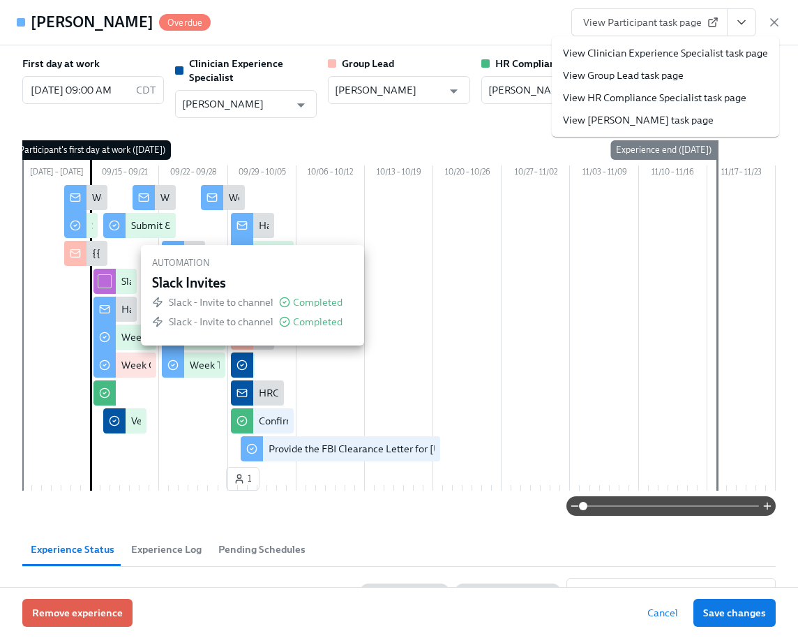
click at [688, 52] on link "View Clinician Experience Specialist task page" at bounding box center [665, 53] width 205 height 14
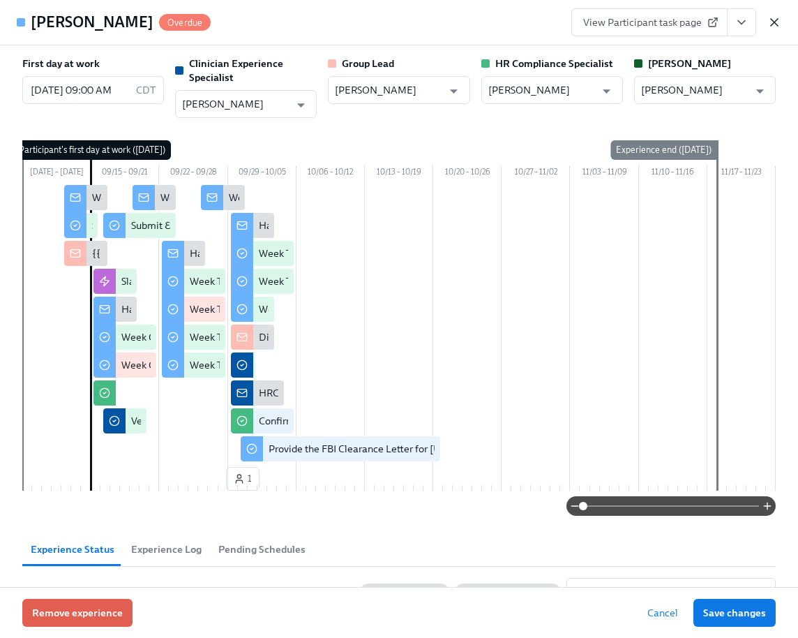
click at [773, 17] on icon "button" at bounding box center [775, 22] width 14 height 14
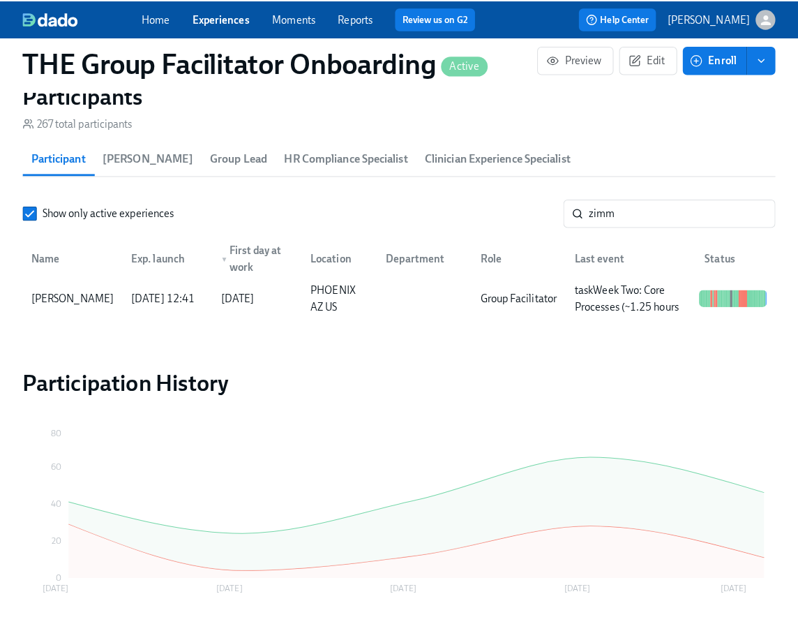
scroll to position [0, 19304]
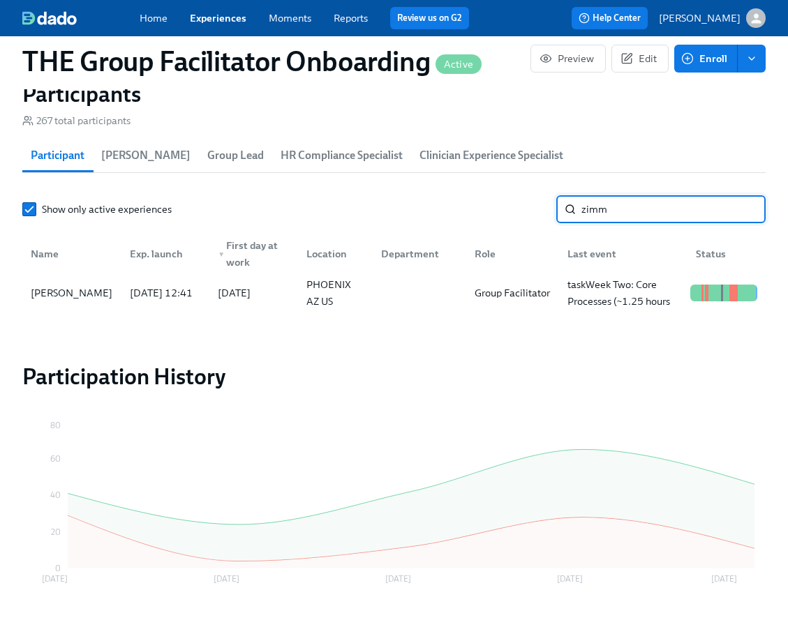
click at [610, 221] on input "zimm" at bounding box center [673, 209] width 184 height 28
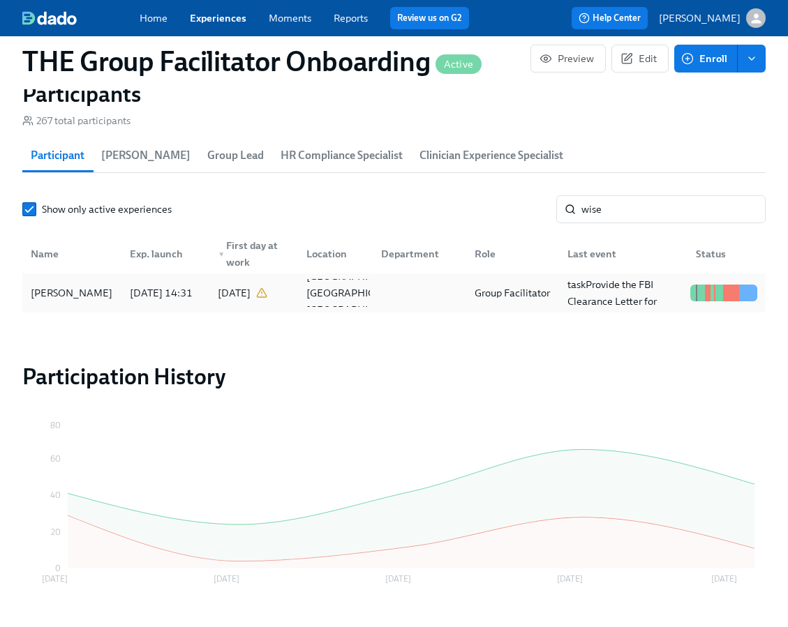
click at [97, 290] on div "Jessica Wise" at bounding box center [72, 293] width 94 height 28
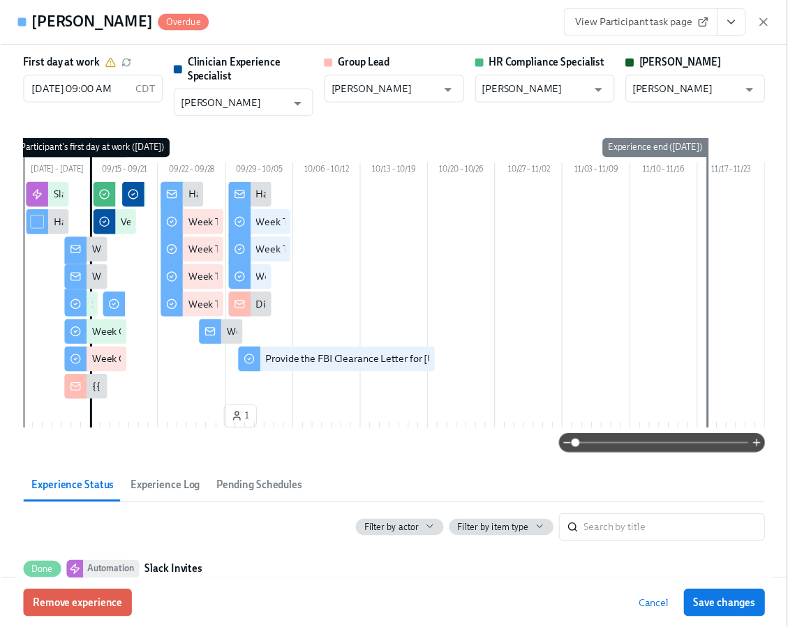
scroll to position [0, 19314]
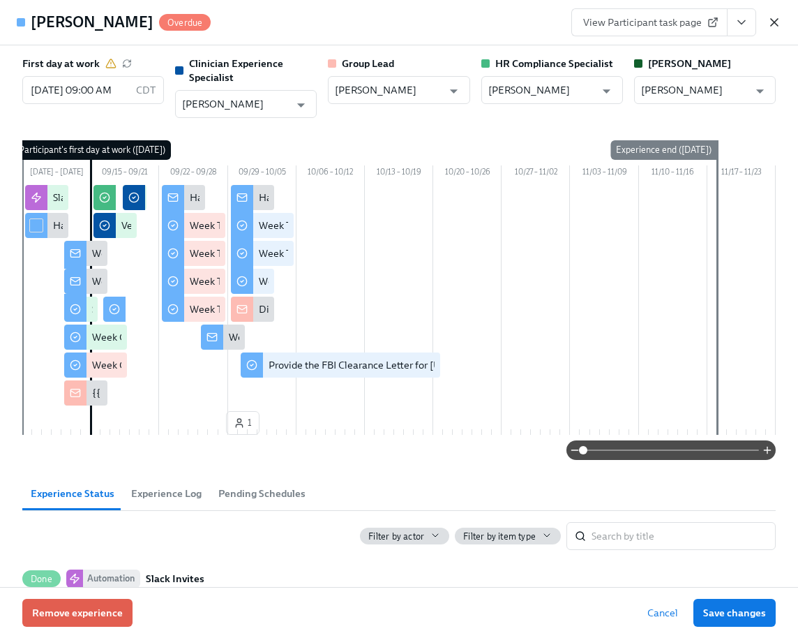
click at [775, 23] on icon "button" at bounding box center [775, 22] width 14 height 14
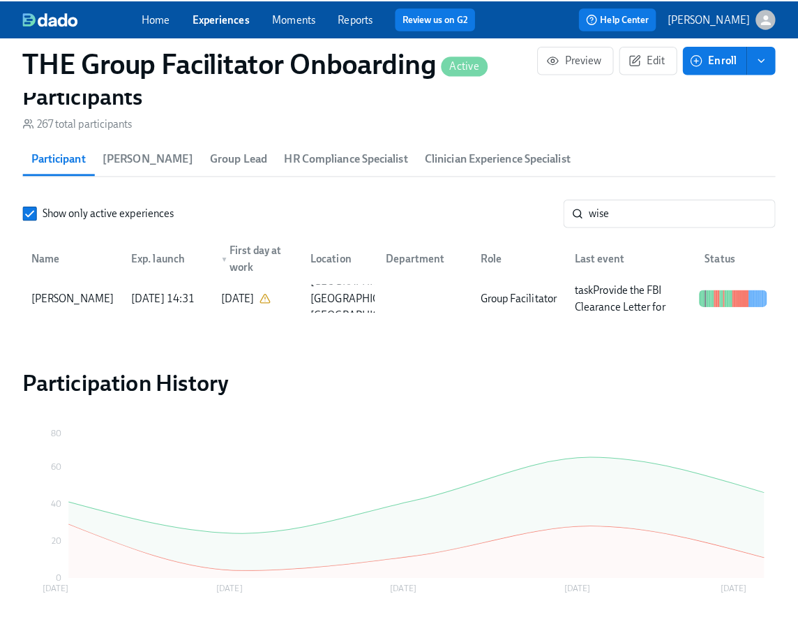
scroll to position [0, 19304]
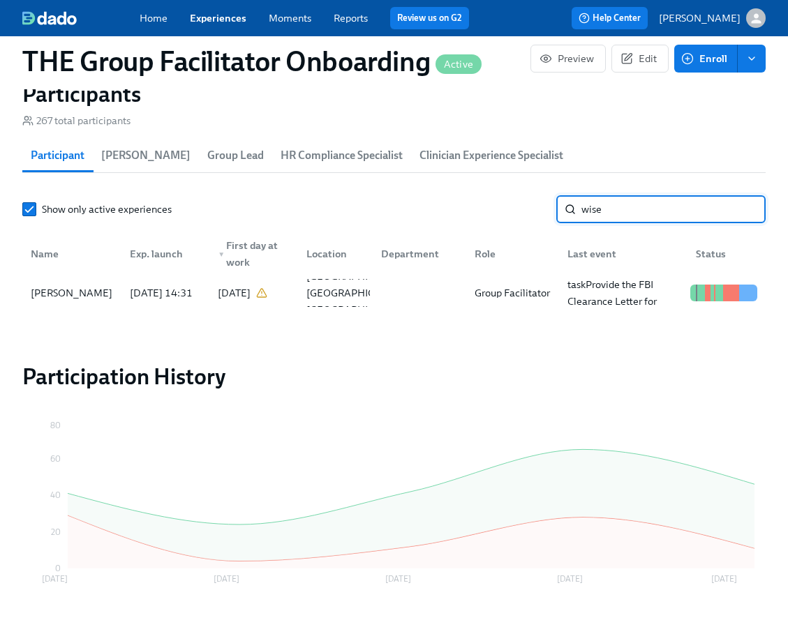
click at [618, 211] on input "wise" at bounding box center [673, 209] width 184 height 28
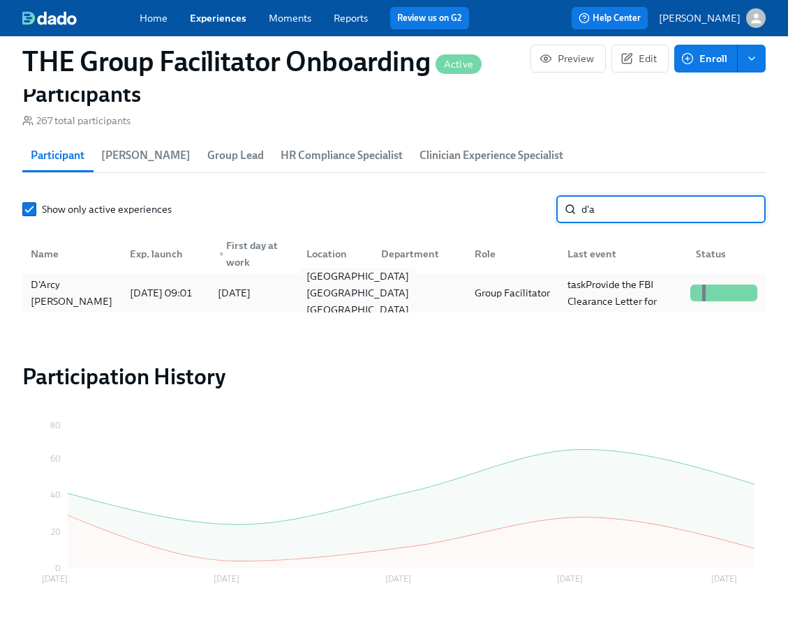
type input "d'a"
click at [301, 305] on div "Staten Island NY US" at bounding box center [358, 293] width 114 height 50
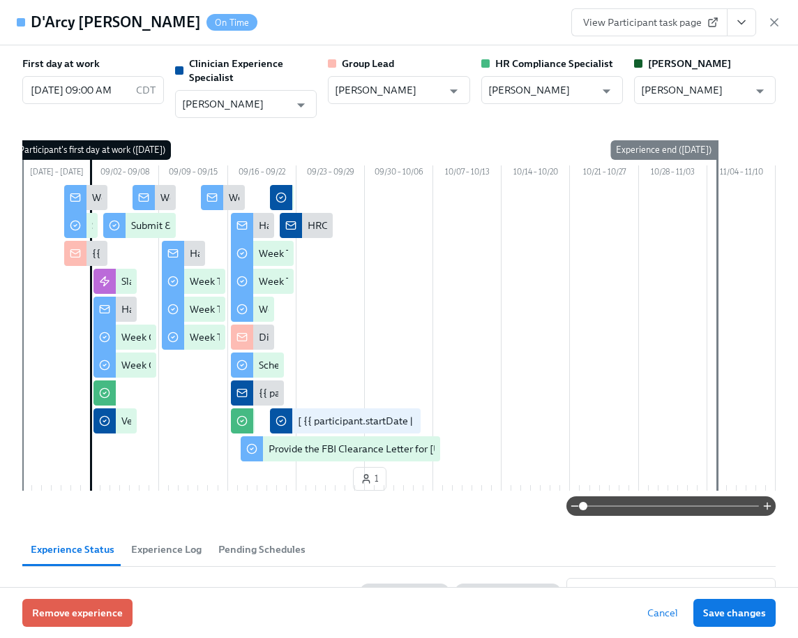
click at [742, 29] on button "View task page" at bounding box center [741, 22] width 29 height 28
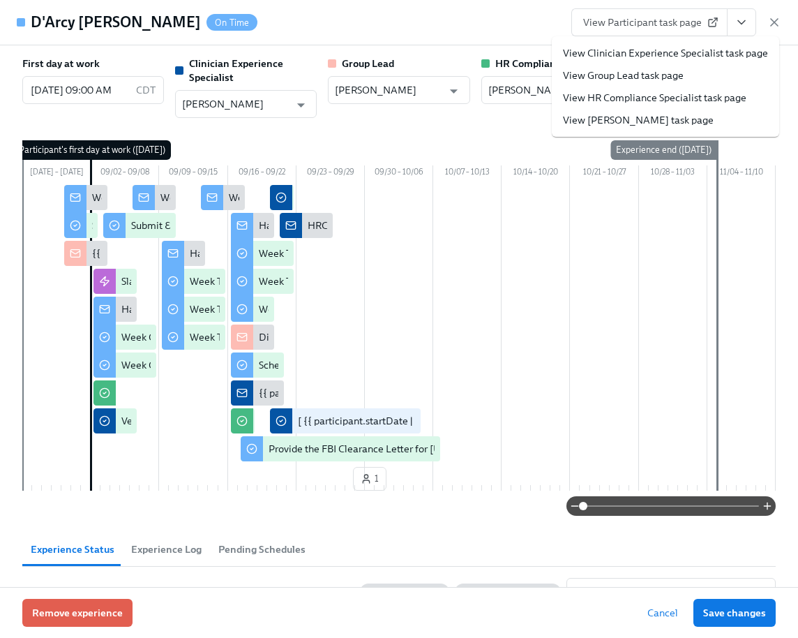
click at [708, 53] on link "View Clinician Experience Specialist task page" at bounding box center [665, 53] width 205 height 14
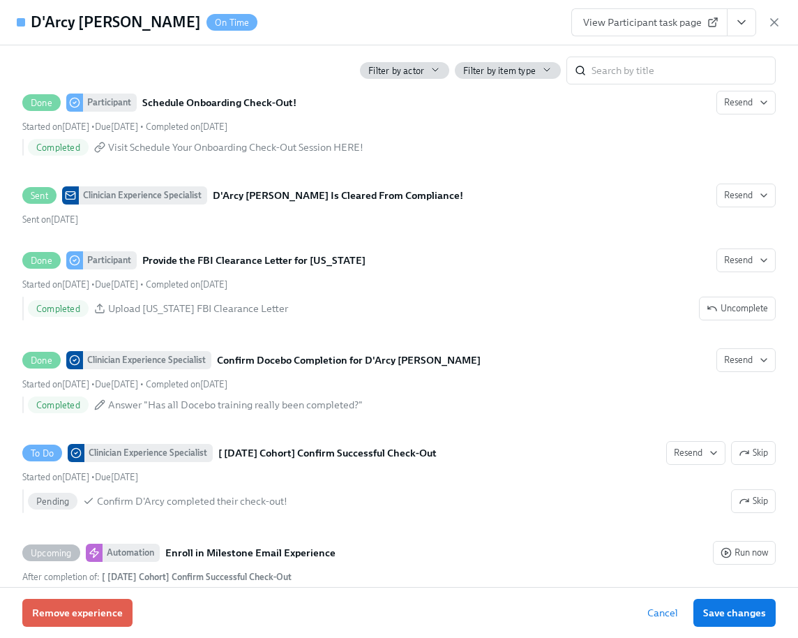
scroll to position [3062, 0]
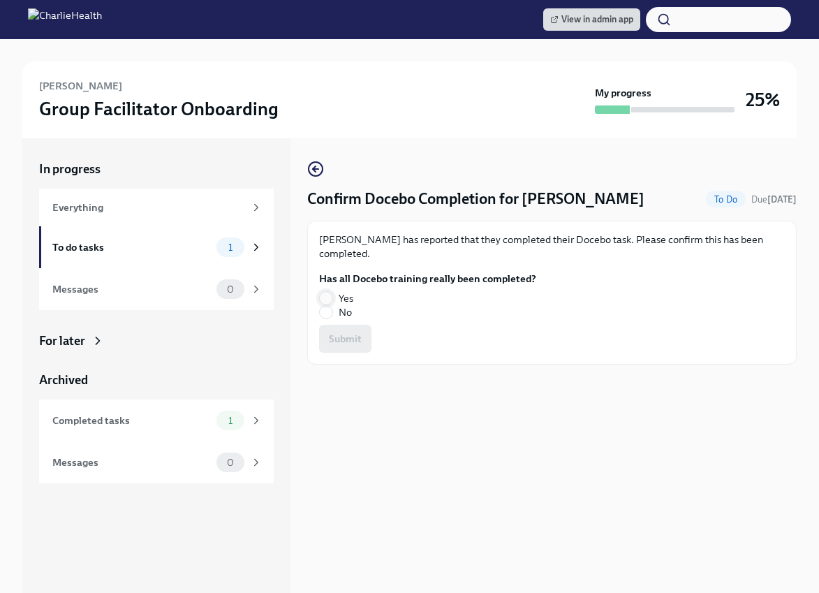
click at [331, 292] on input "Yes" at bounding box center [326, 298] width 13 height 13
radio input "true"
click at [345, 350] on button "Submit" at bounding box center [345, 339] width 52 height 28
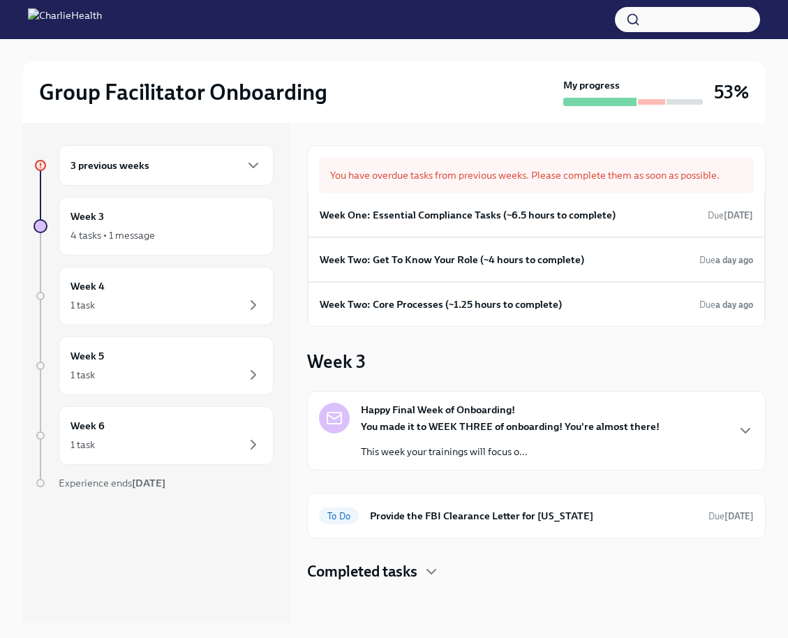
click at [188, 170] on div "3 previous weeks" at bounding box center [165, 165] width 191 height 17
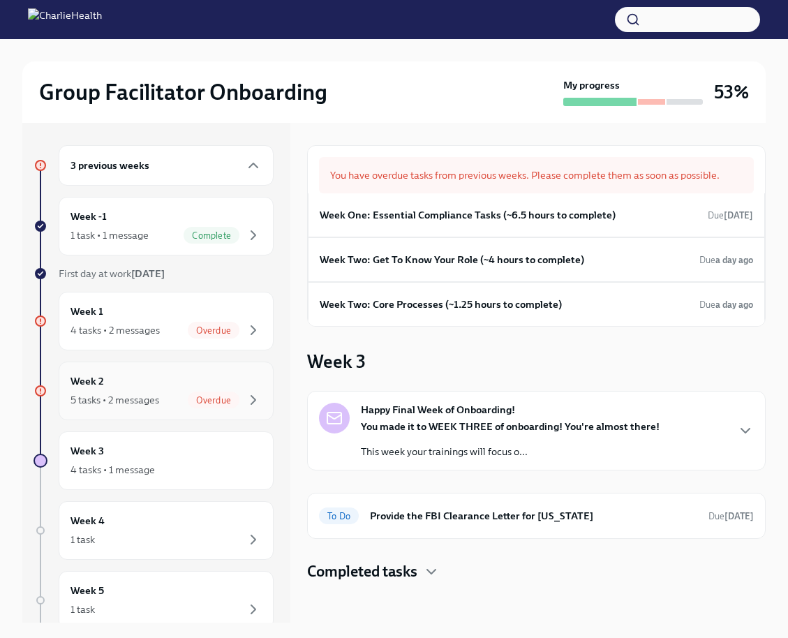
click at [161, 385] on div "Week 2 5 tasks • 2 messages Overdue" at bounding box center [165, 390] width 191 height 35
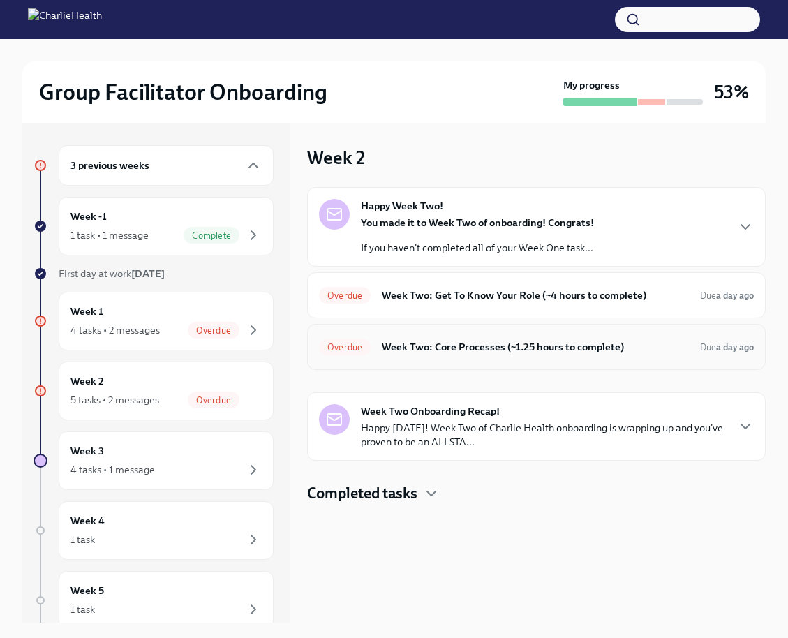
click at [482, 345] on h6 "Week Two: Core Processes (~1.25 hours to complete)" at bounding box center [535, 346] width 307 height 15
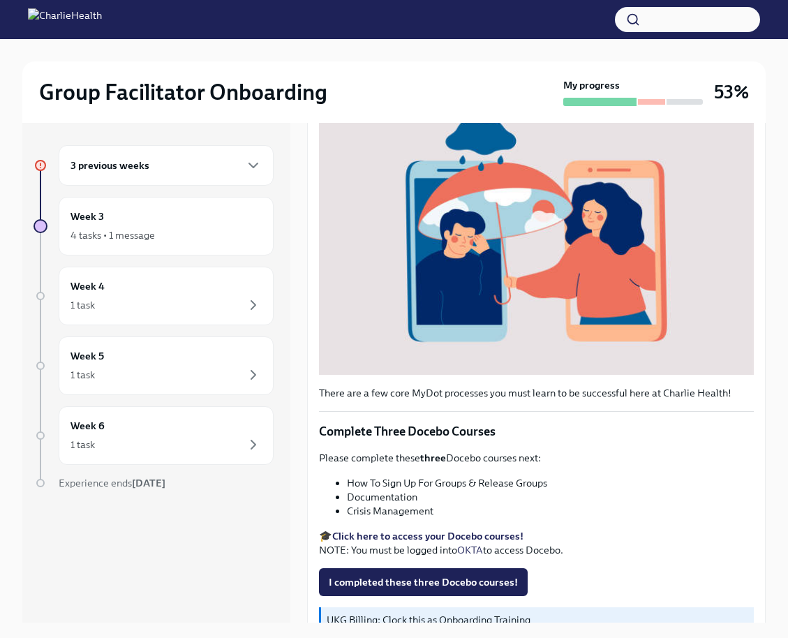
scroll to position [315, 0]
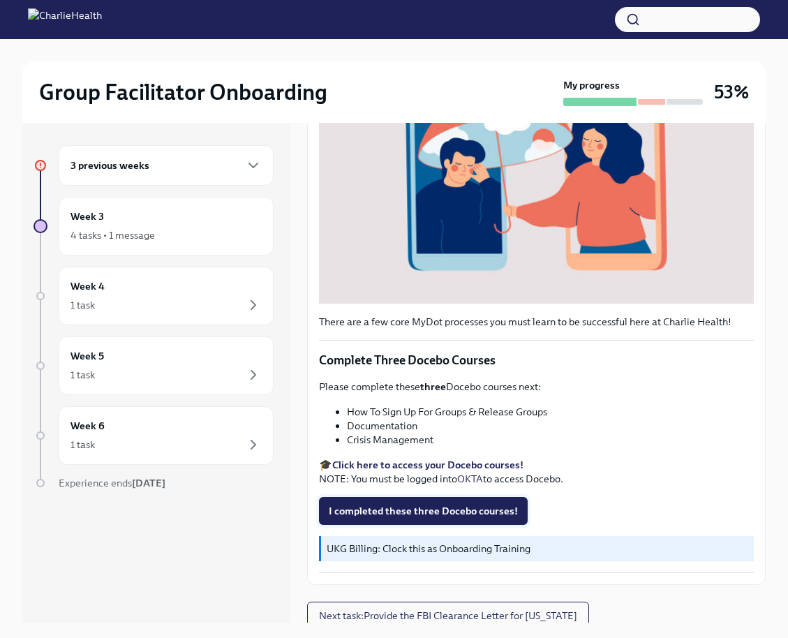
click at [389, 504] on span "I completed these three Docebo courses!" at bounding box center [423, 511] width 189 height 14
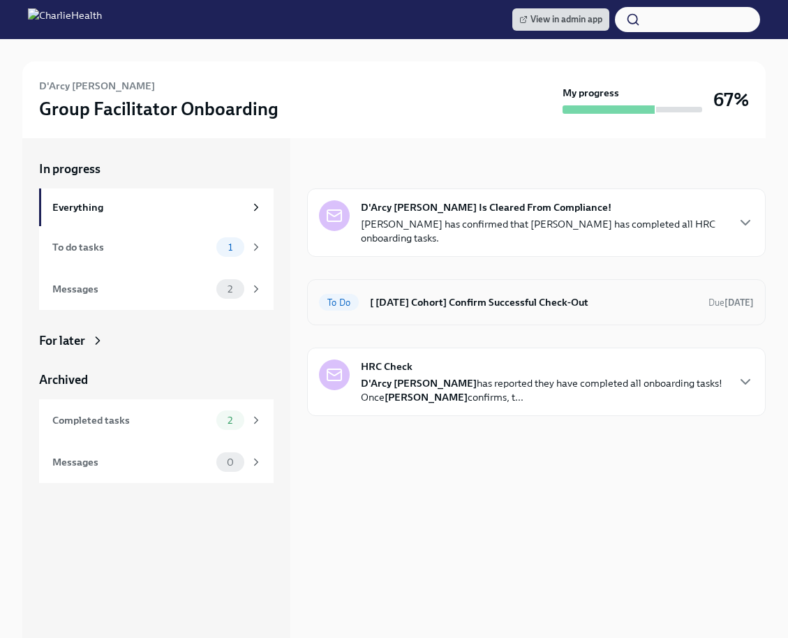
click at [481, 301] on h6 "[ [DATE] Cohort] Confirm Successful Check-Out" at bounding box center [533, 302] width 327 height 15
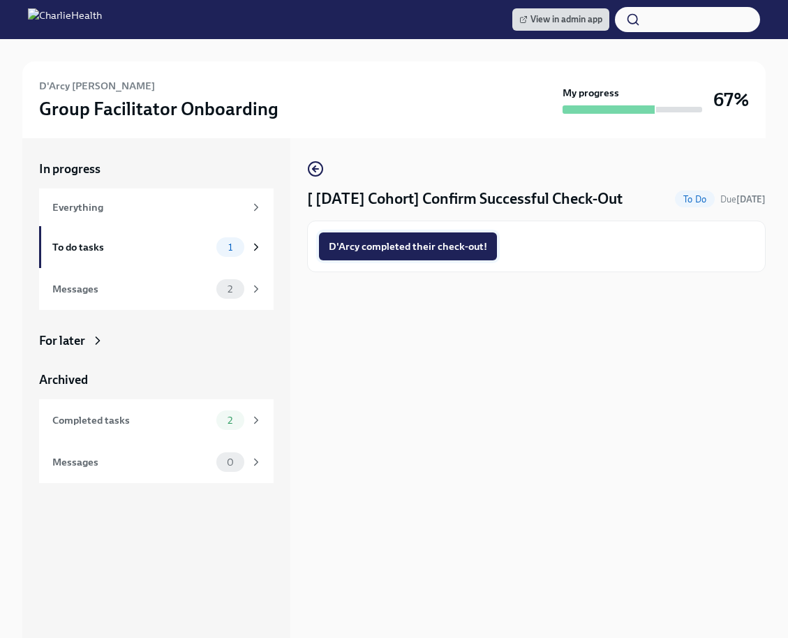
click at [454, 248] on span "D'Arcy completed their check-out!" at bounding box center [408, 246] width 158 height 14
